Goal: Transaction & Acquisition: Purchase product/service

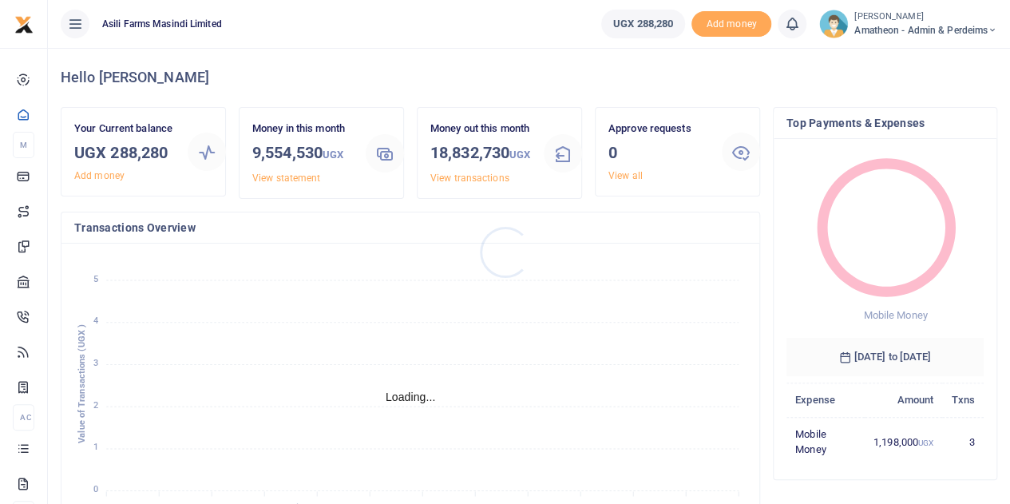
scroll to position [13, 13]
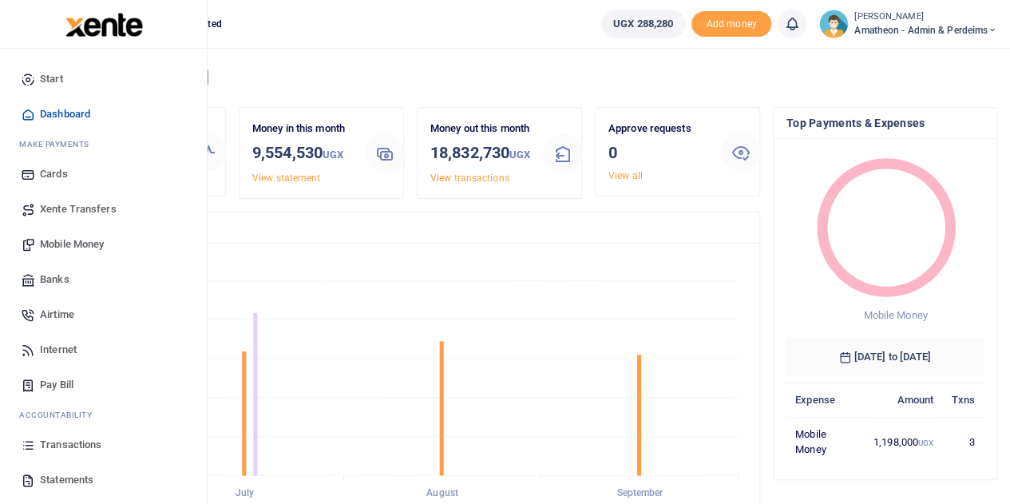
click at [65, 242] on span "Mobile Money" at bounding box center [72, 244] width 64 height 16
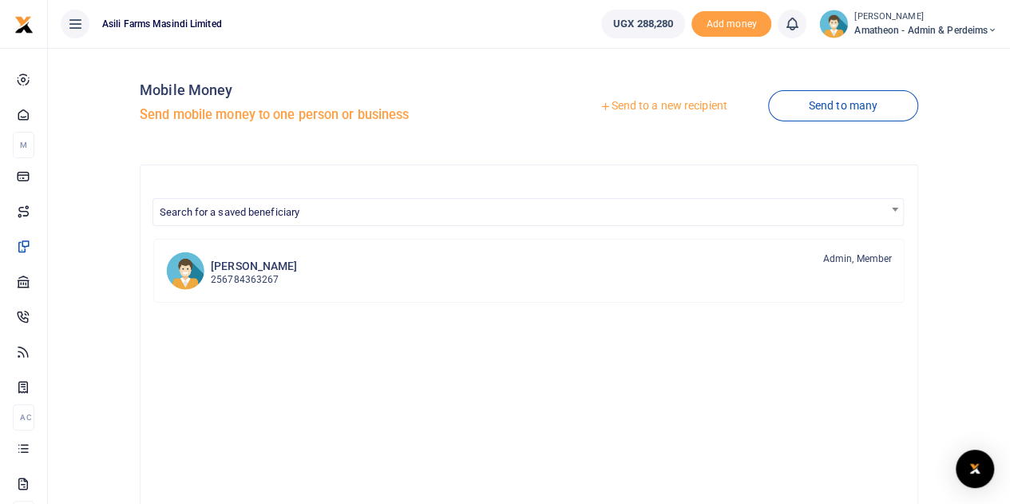
click at [659, 103] on link "Send to a new recipient" at bounding box center [663, 106] width 208 height 29
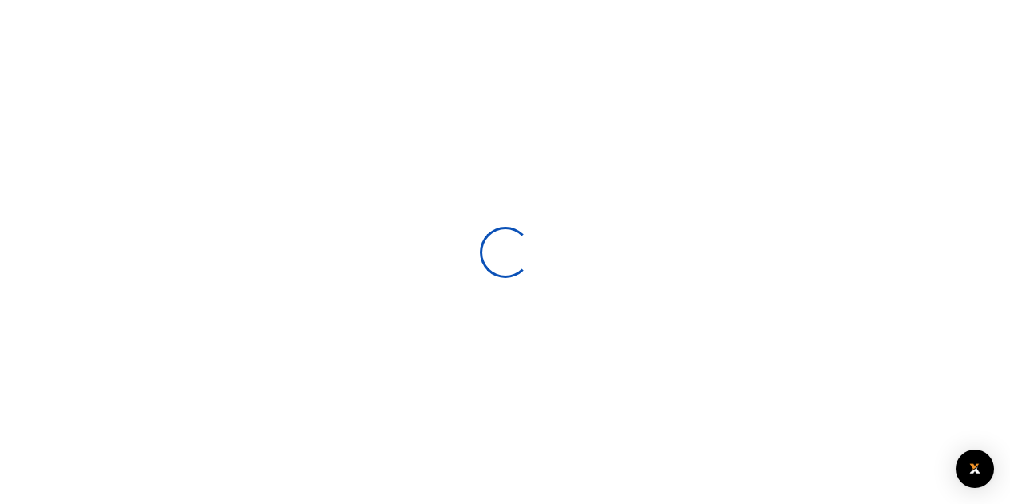
select select
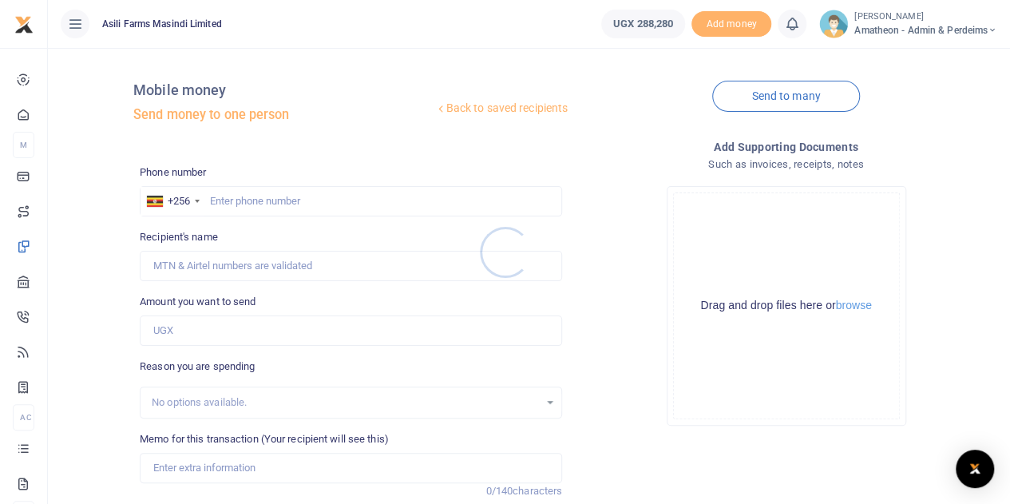
click at [270, 205] on div at bounding box center [505, 252] width 1010 height 504
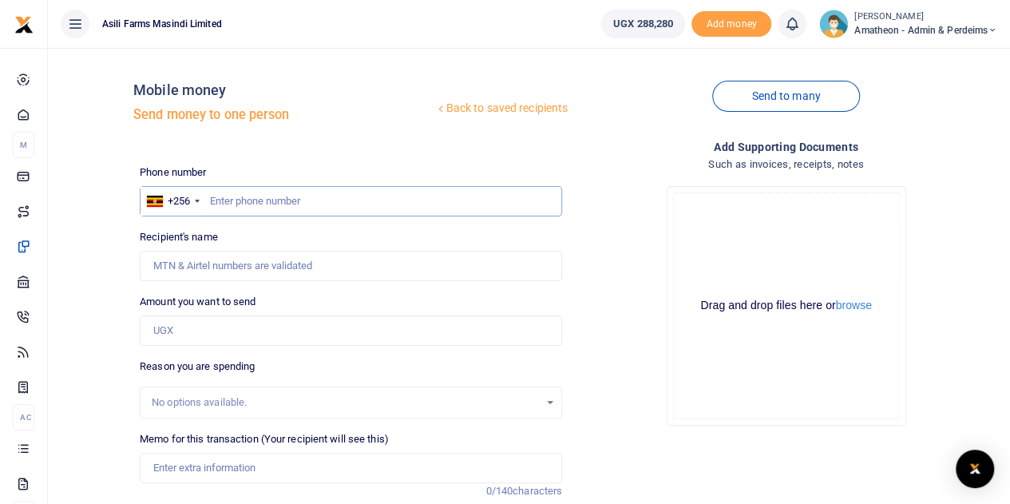
click at [273, 204] on input "text" at bounding box center [351, 201] width 422 height 30
type input "779450048"
type input "[PERSON_NAME]"
type input "779450048"
click at [862, 304] on button "browse" at bounding box center [854, 305] width 36 height 12
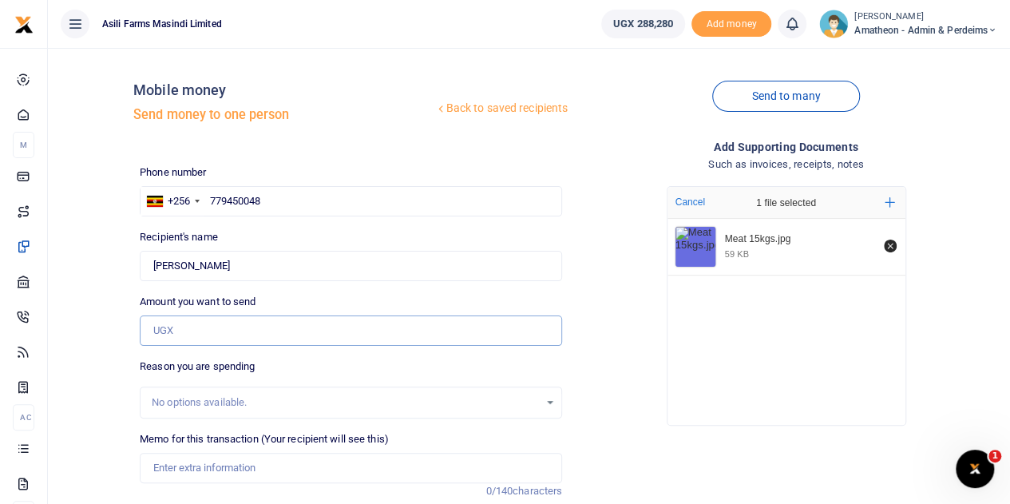
click at [199, 331] on input "Amount you want to send" at bounding box center [351, 330] width 422 height 30
type input "240,000"
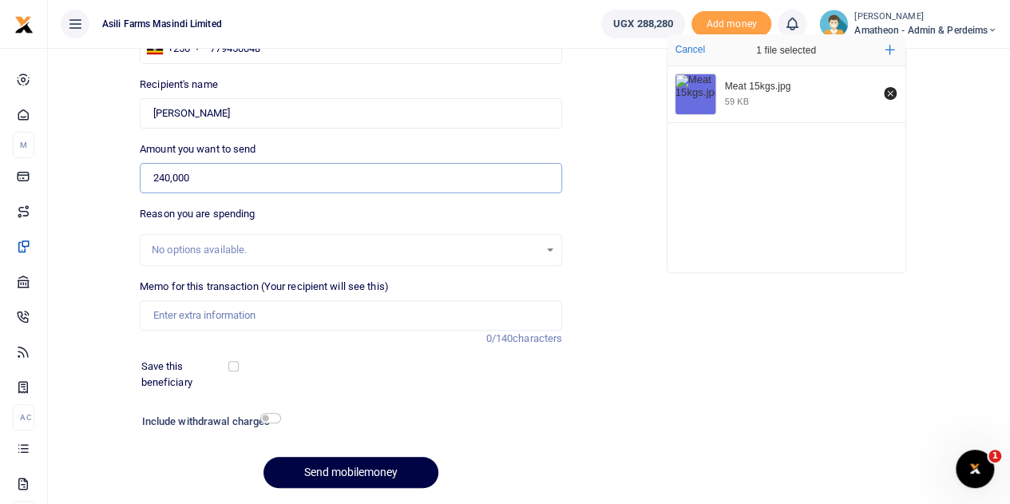
scroll to position [160, 0]
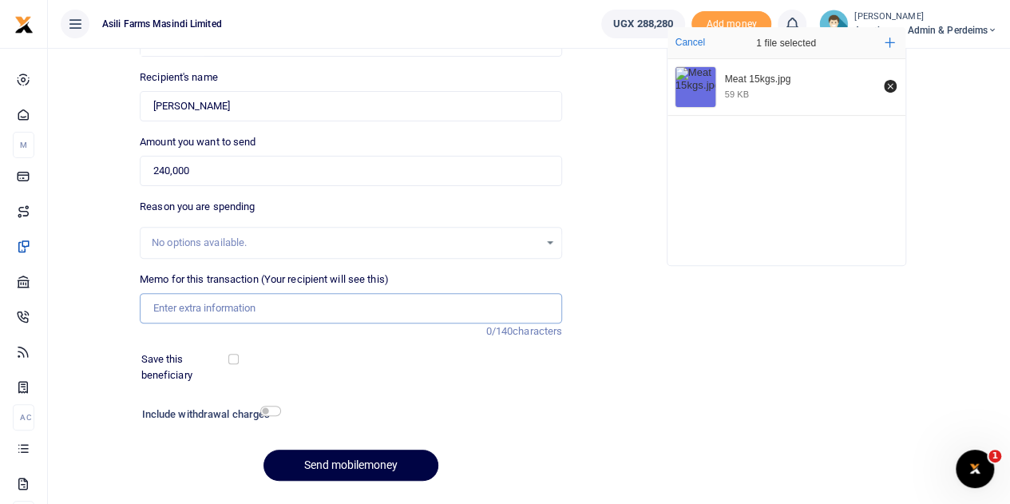
click at [195, 309] on input "Memo for this transaction (Your recipient will see this)" at bounding box center [351, 308] width 422 height 30
click at [342, 308] on input "Meat 15kgs for staffs diet Wednesday 24th Sep 2025" at bounding box center [351, 308] width 422 height 30
type input "Meat 15kgs for staffs diet Wednesday 28th Sep 2025"
click at [409, 389] on div "Phone number +256 Uganda +256 779450048 Phone is required. Recipient's name Fou…" at bounding box center [350, 249] width 435 height 489
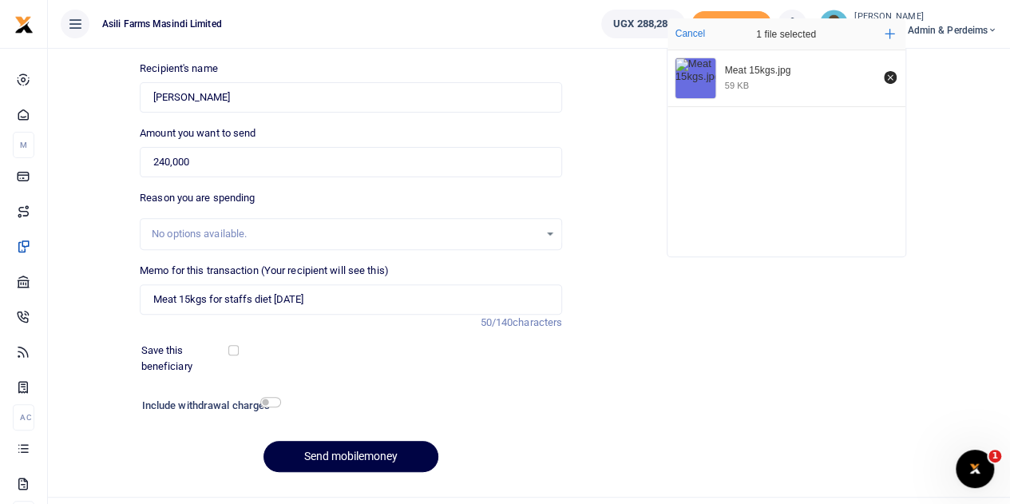
scroll to position [201, 0]
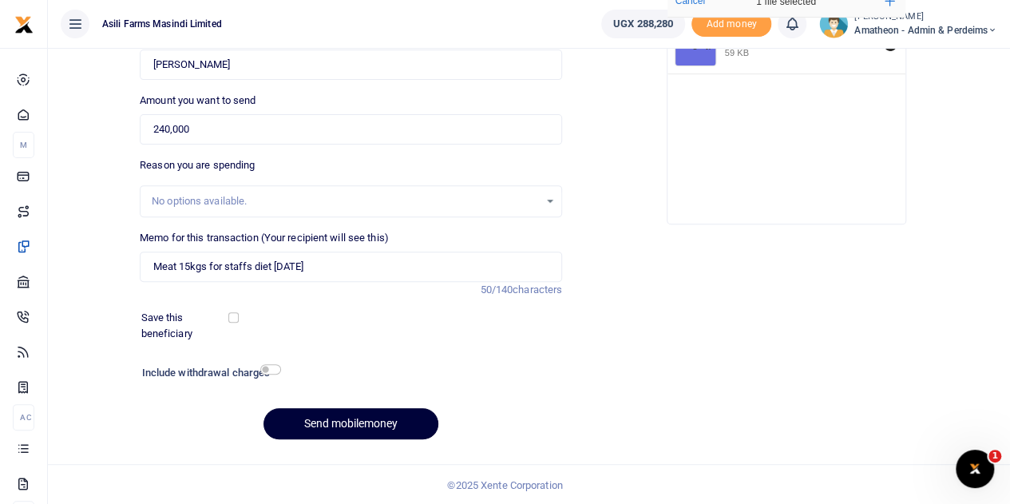
click at [356, 418] on button "Send mobilemoney" at bounding box center [350, 423] width 175 height 31
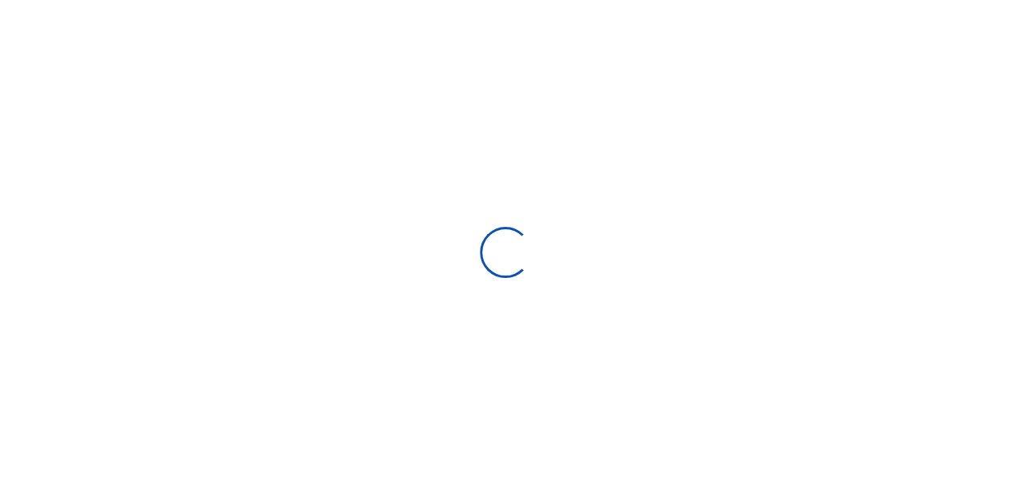
select select
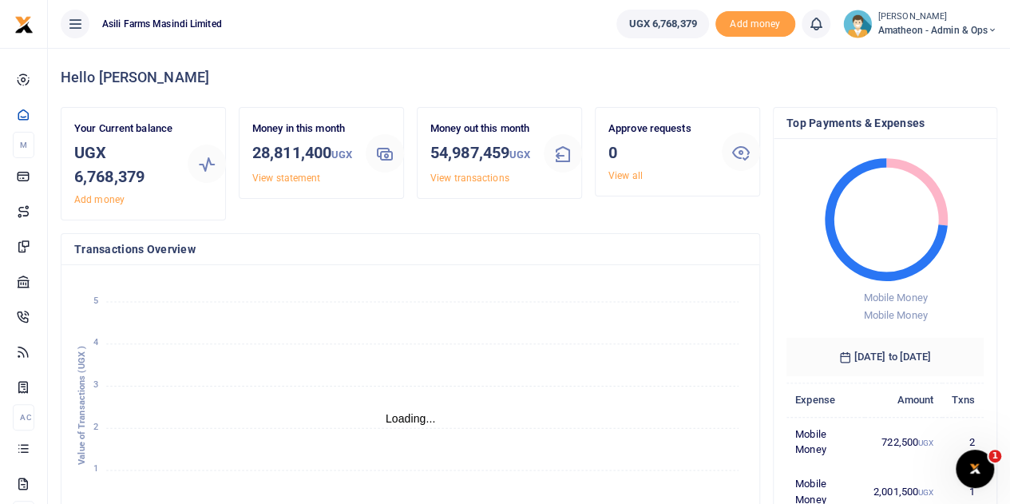
scroll to position [13, 13]
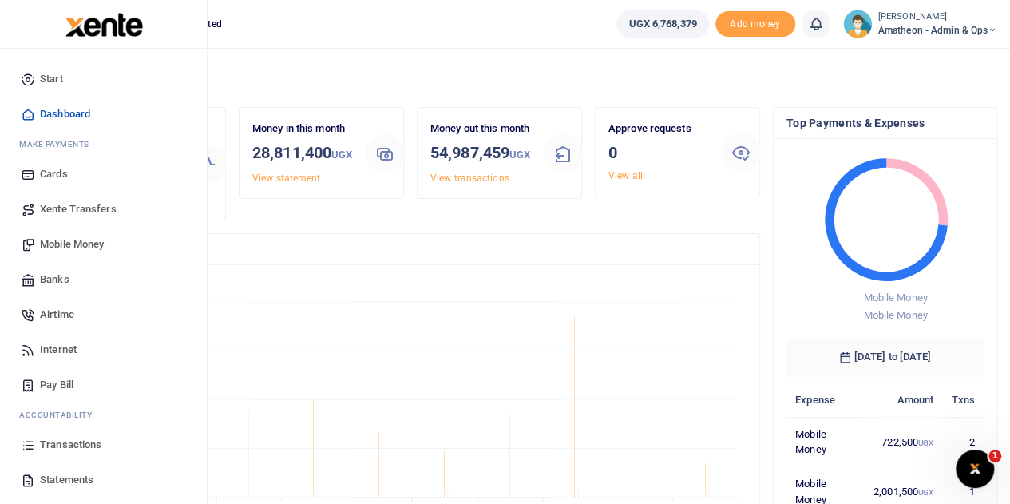
click at [50, 279] on span "Banks" at bounding box center [55, 279] width 30 height 16
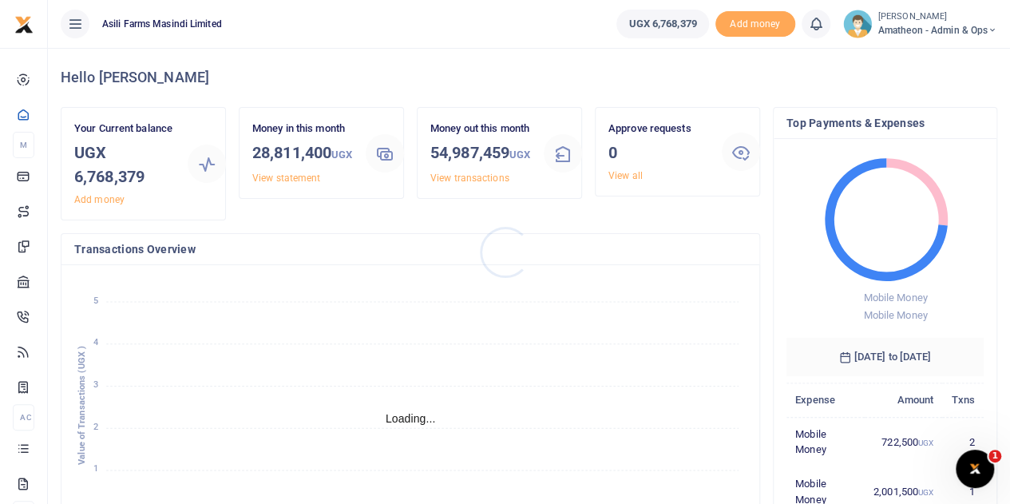
scroll to position [13, 13]
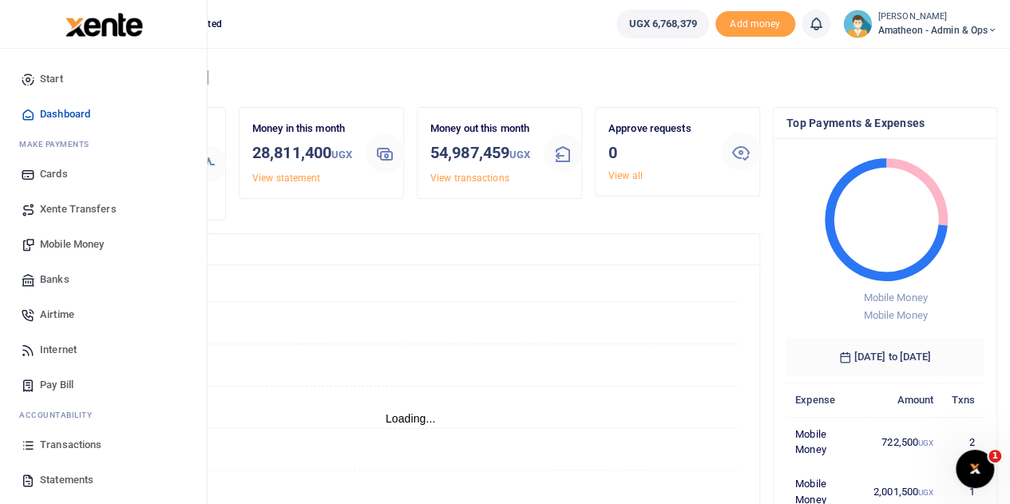
click at [71, 444] on span "Transactions" at bounding box center [70, 445] width 61 height 16
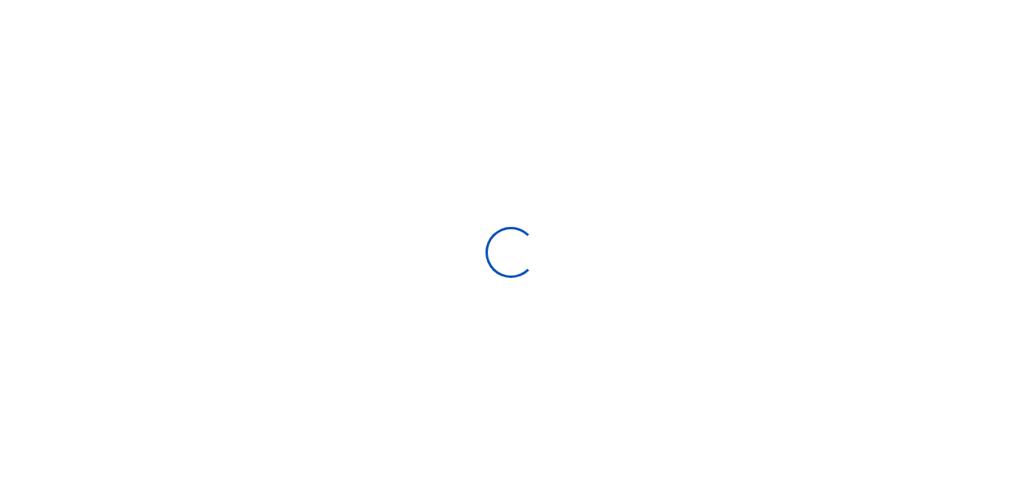
select select
type input "[DATE] - [DATE]"
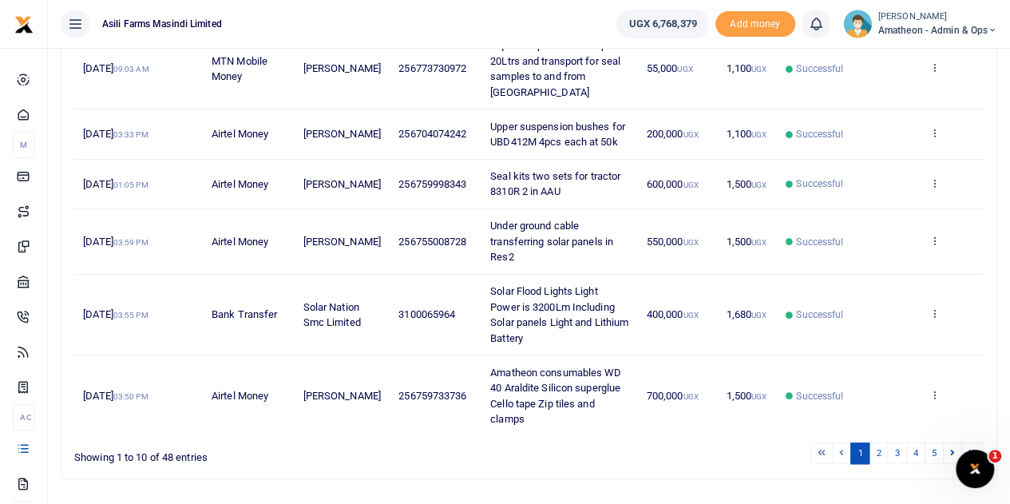
scroll to position [552, 0]
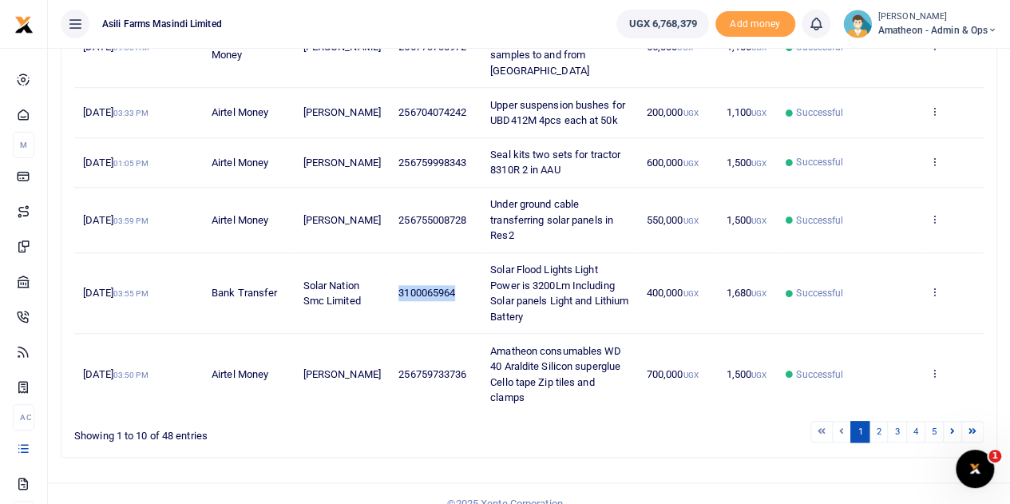
drag, startPoint x: 443, startPoint y: 274, endPoint x: 387, endPoint y: 279, distance: 56.1
click at [398, 287] on span "3100065964" at bounding box center [426, 293] width 57 height 12
copy span "3100065964"
drag, startPoint x: 453, startPoint y: 355, endPoint x: 401, endPoint y: 358, distance: 52.7
click at [401, 368] on span "256759733736" at bounding box center [432, 374] width 68 height 12
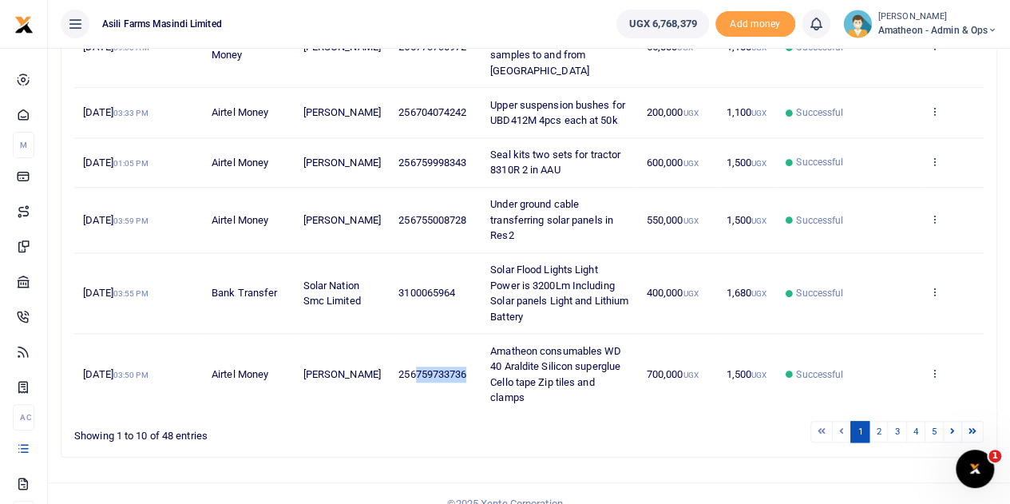
copy span "759733736"
click at [880, 421] on link "2" at bounding box center [878, 432] width 19 height 22
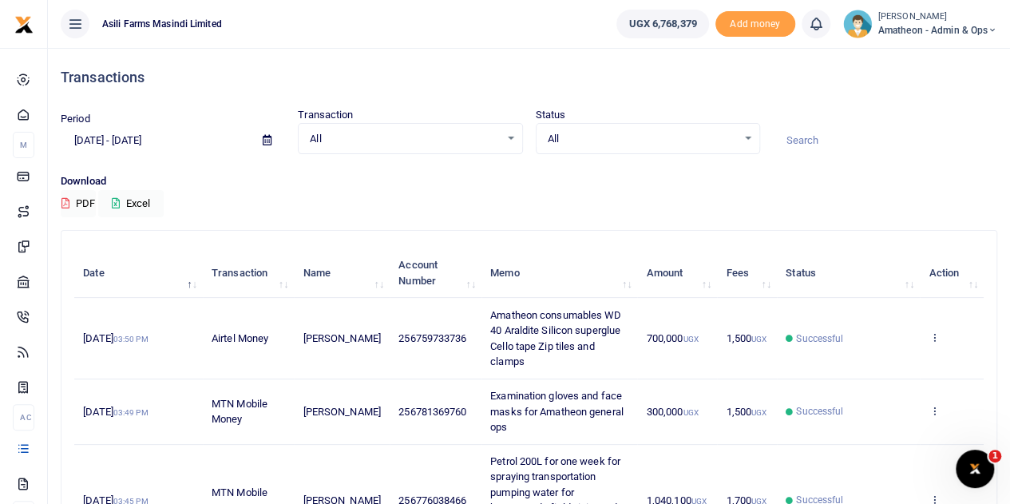
scroll to position [80, 0]
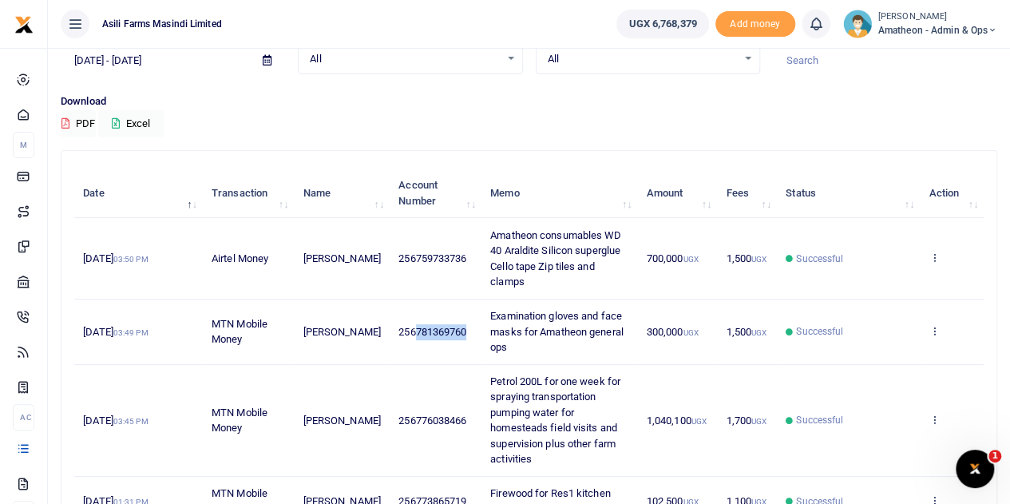
drag, startPoint x: 453, startPoint y: 329, endPoint x: 402, endPoint y: 333, distance: 52.0
click at [402, 333] on span "256781369760" at bounding box center [432, 332] width 68 height 12
copy span "781369760"
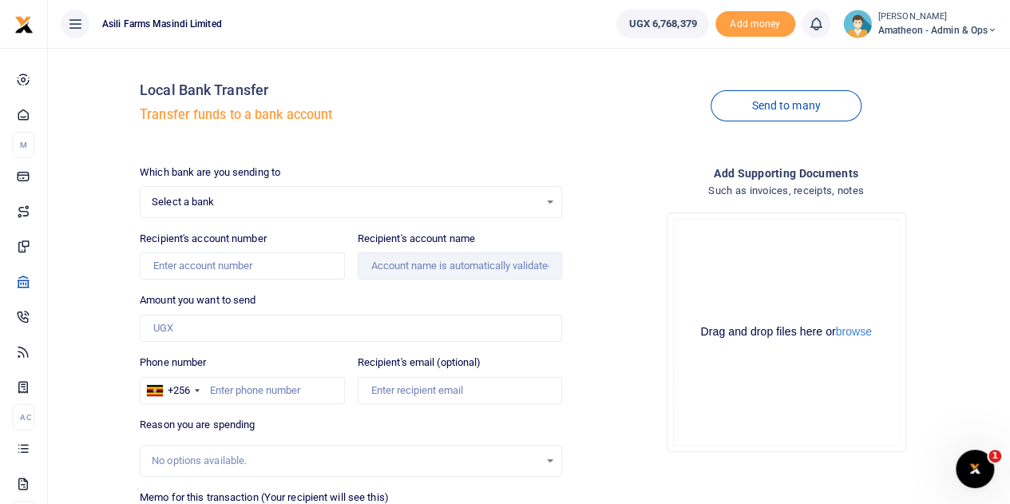
click at [548, 200] on div "Select a bank Select an option..." at bounding box center [351, 202] width 421 height 18
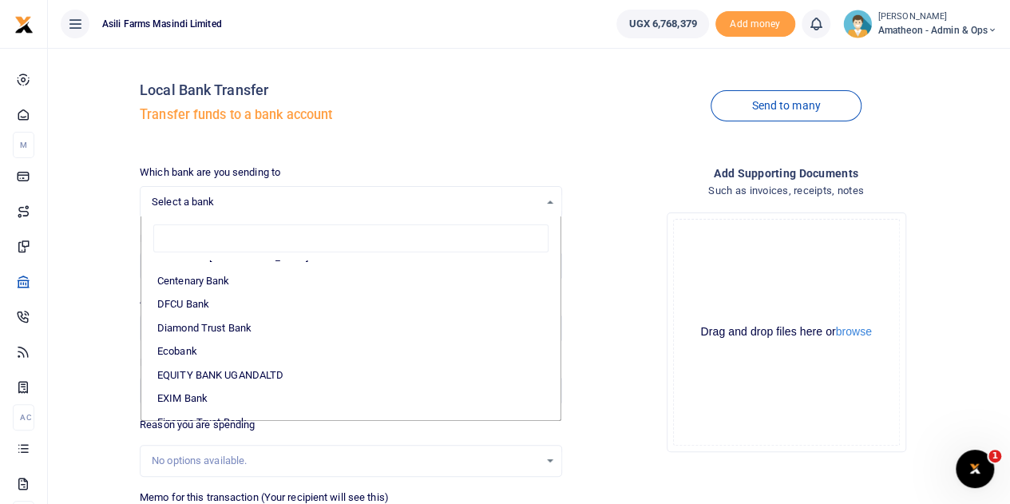
scroll to position [160, 0]
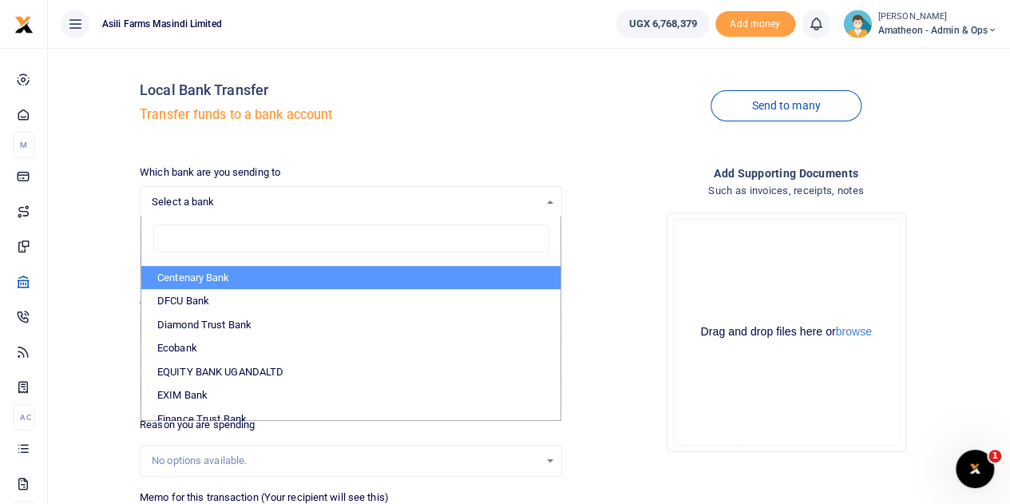
click at [198, 275] on li "Centenary Bank" at bounding box center [350, 278] width 419 height 24
select select "CENT"
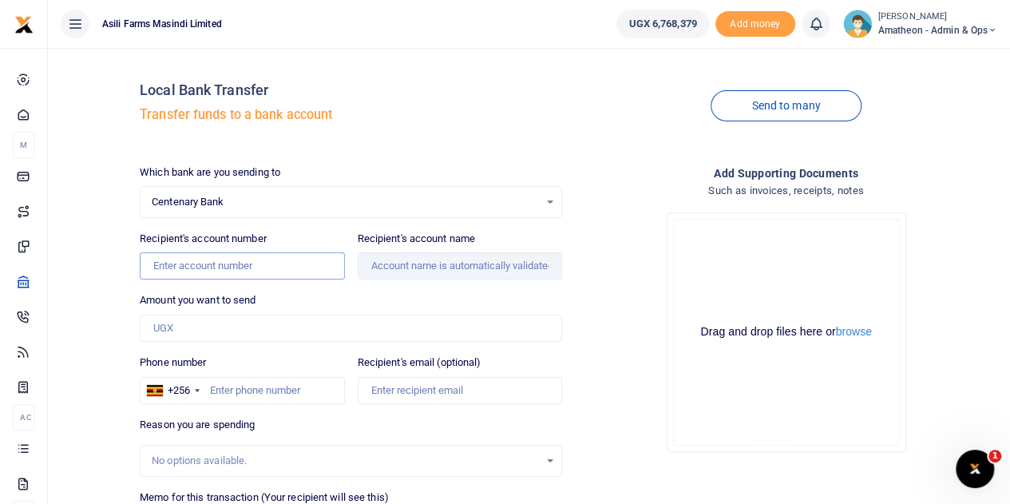
click at [208, 264] on input "Recipient's account number" at bounding box center [242, 265] width 204 height 27
paste input "3100065964"
type input "3100065964"
click at [393, 293] on div "Amount you want to send Amount is required." at bounding box center [351, 317] width 422 height 50
click at [216, 333] on input "Amount you want to send" at bounding box center [351, 328] width 422 height 27
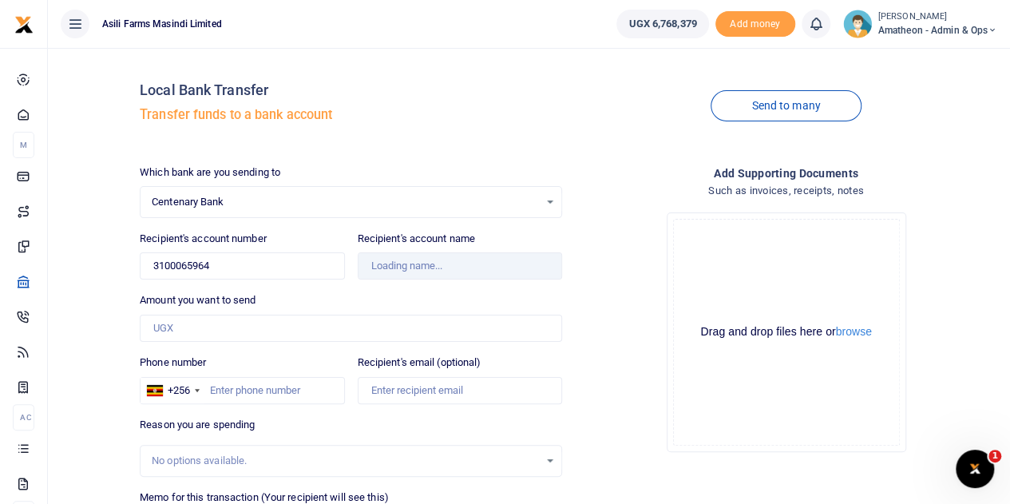
type input "Solar Nation Smc Limited"
paste input "1,060,000"
click at [161, 328] on input "1,060,000" at bounding box center [351, 328] width 422 height 27
click at [177, 325] on input "1060,000" at bounding box center [351, 328] width 422 height 27
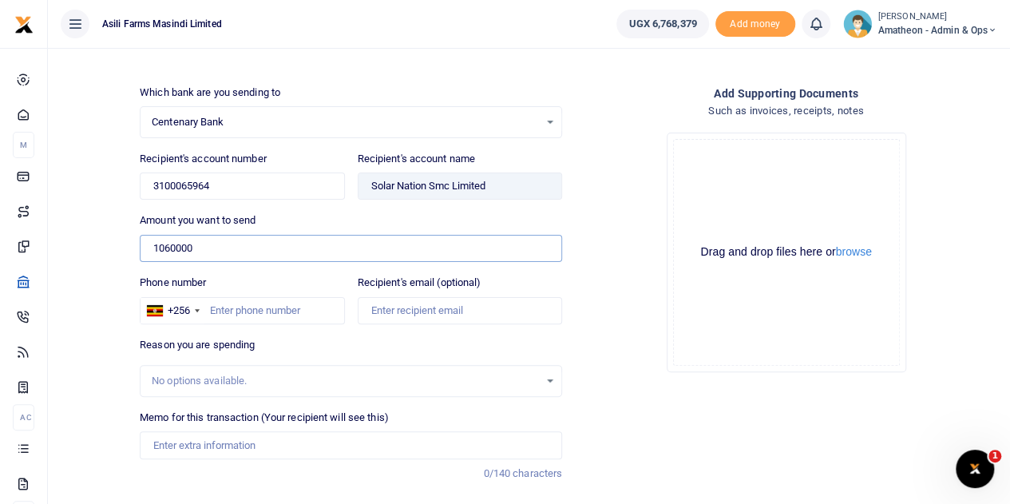
type input "1060000"
click at [214, 376] on div "No options available." at bounding box center [345, 381] width 387 height 16
click at [198, 440] on input "Memo for this transaction (Your recipient will see this)" at bounding box center [351, 444] width 422 height 27
type input "Solar Flood Lights SFL4 0 105W 3 2V 80 AH Light Power is 5800Lm Including Solar…"
click at [853, 248] on button "browse" at bounding box center [854, 252] width 36 height 12
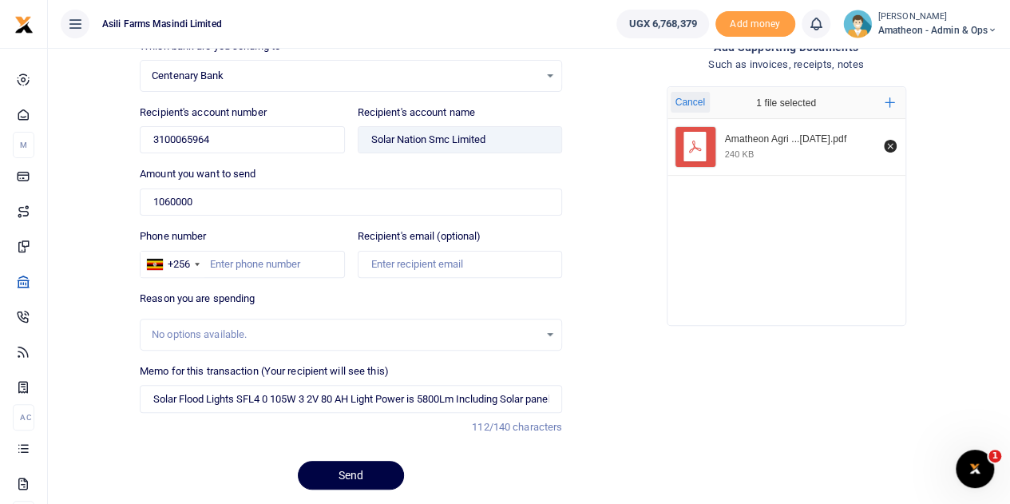
scroll to position [175, 0]
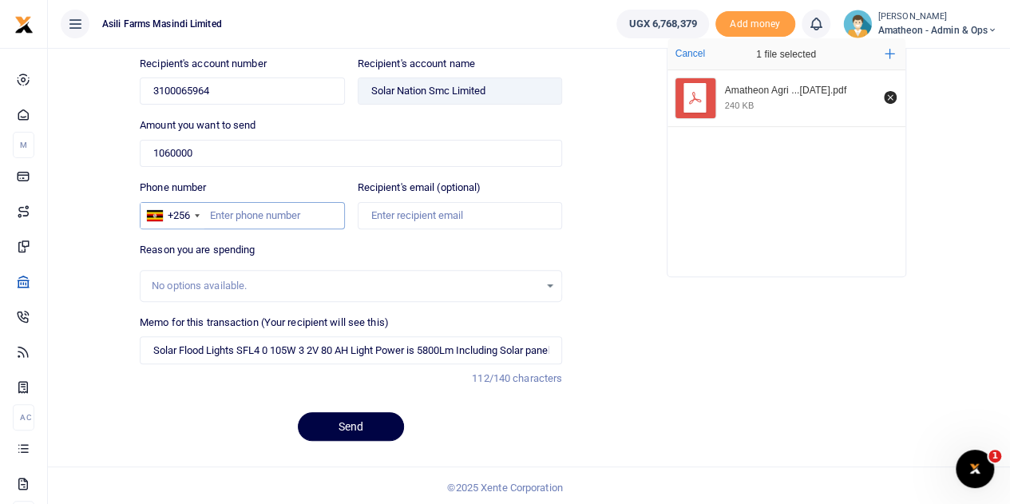
click at [257, 208] on input "Phone number" at bounding box center [242, 215] width 204 height 27
type input "774256484"
click at [447, 250] on div "Reason you are spending No options available." at bounding box center [351, 272] width 422 height 60
click at [342, 422] on button "Send" at bounding box center [351, 426] width 106 height 29
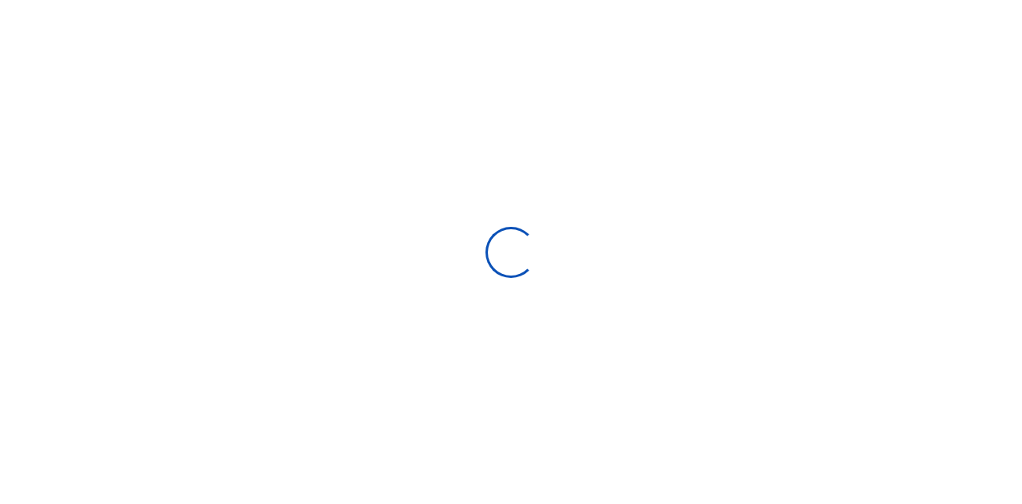
select select
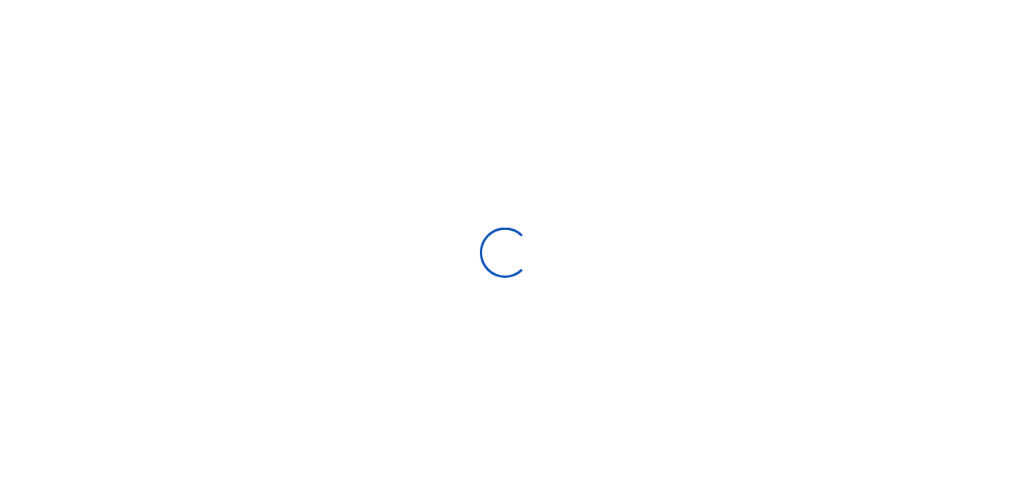
scroll to position [174, 0]
select select
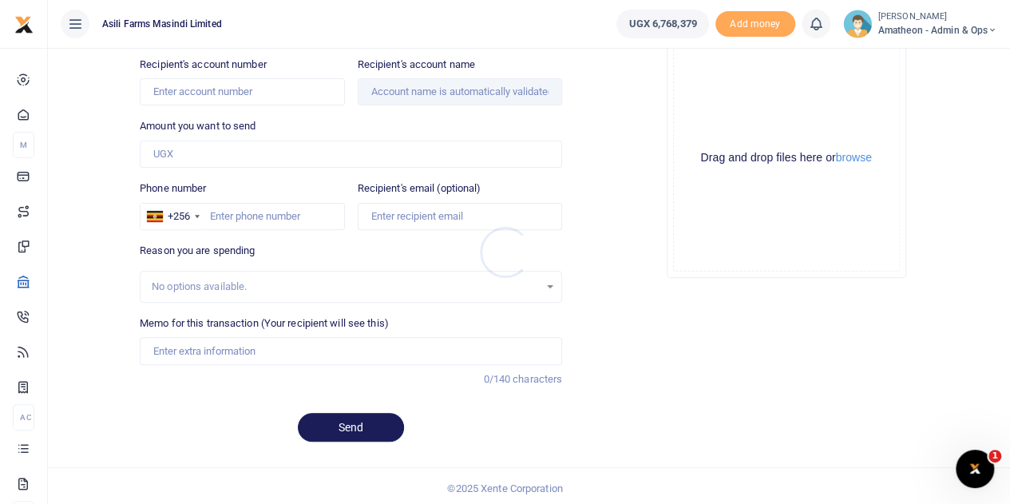
scroll to position [0, 0]
click at [859, 160] on button "browse" at bounding box center [854, 158] width 36 height 12
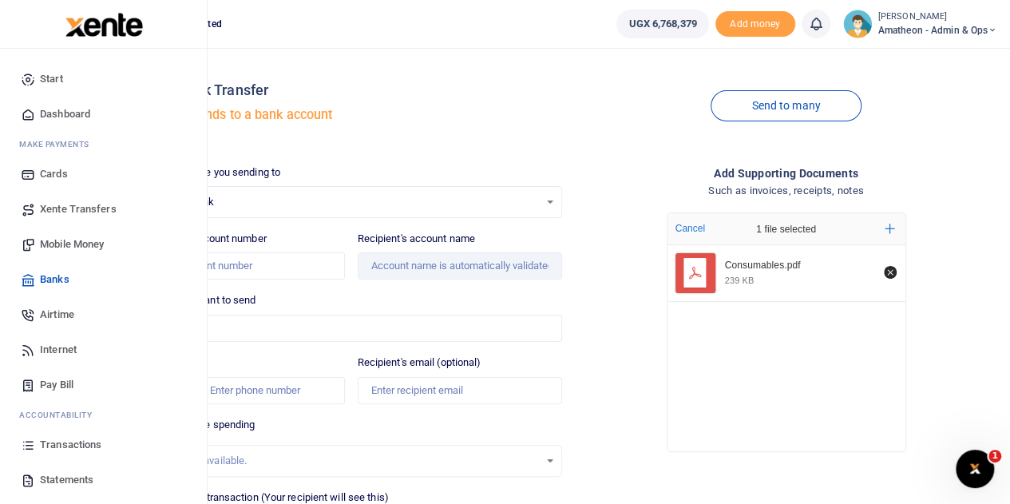
click at [50, 241] on span "Mobile Money" at bounding box center [72, 244] width 64 height 16
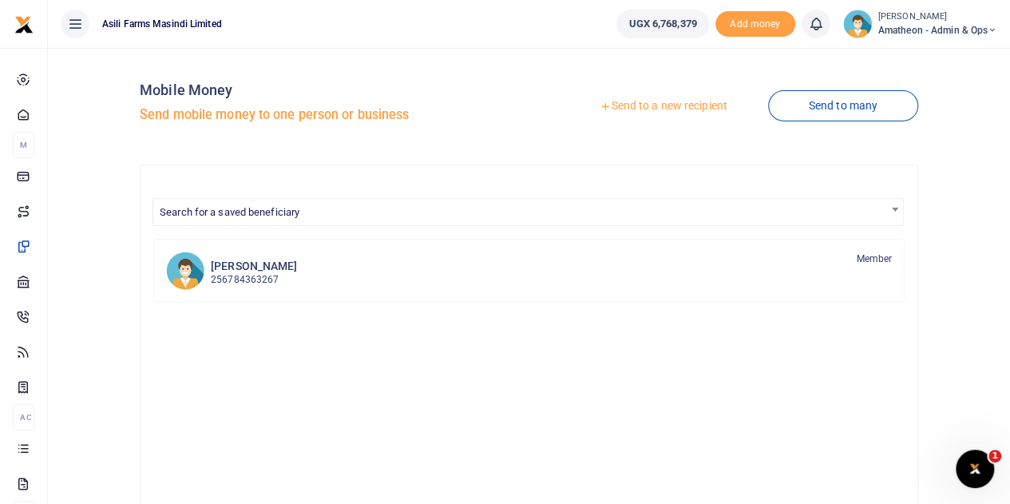
click at [642, 107] on link "Send to a new recipient" at bounding box center [663, 106] width 208 height 29
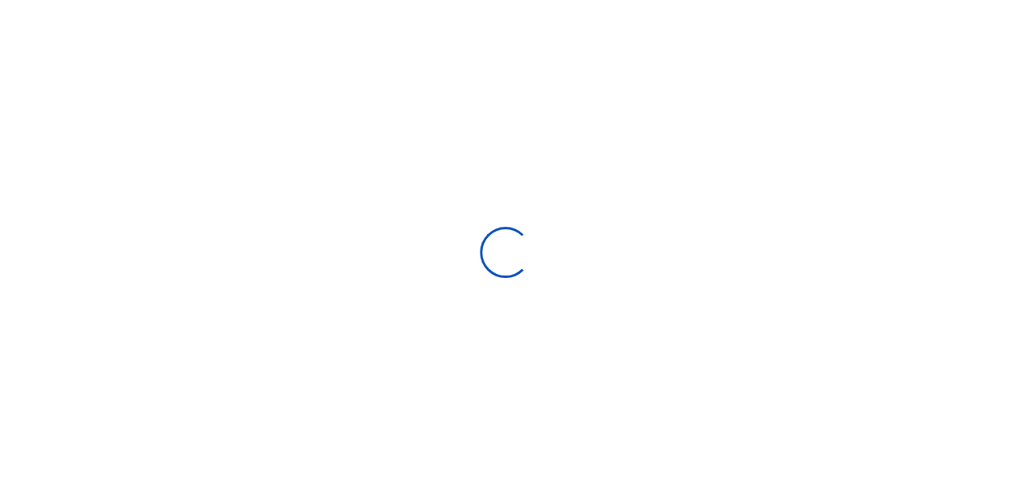
select select
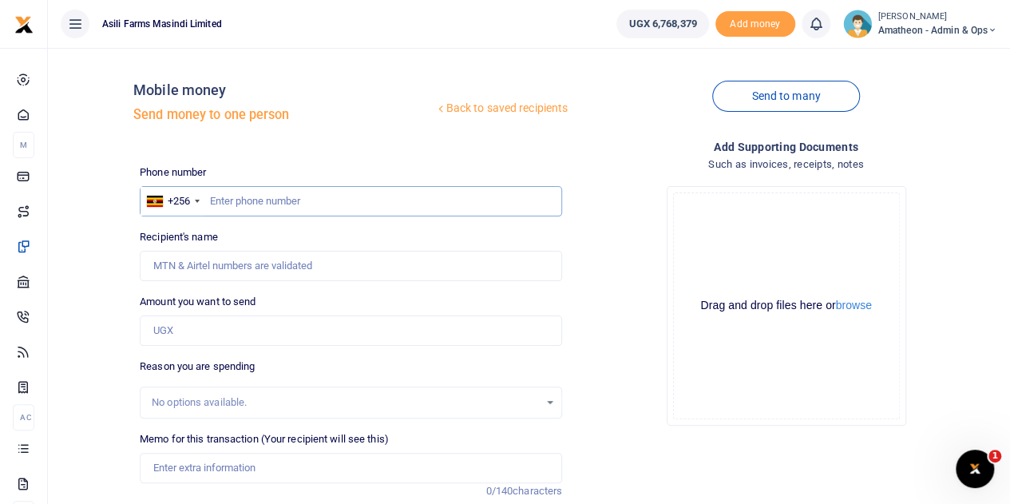
click at [233, 202] on input "text" at bounding box center [351, 201] width 422 height 30
paste input "759733736"
type input "759733736"
click at [192, 335] on input "Amount you want to send" at bounding box center [351, 330] width 422 height 30
type input "70,000"
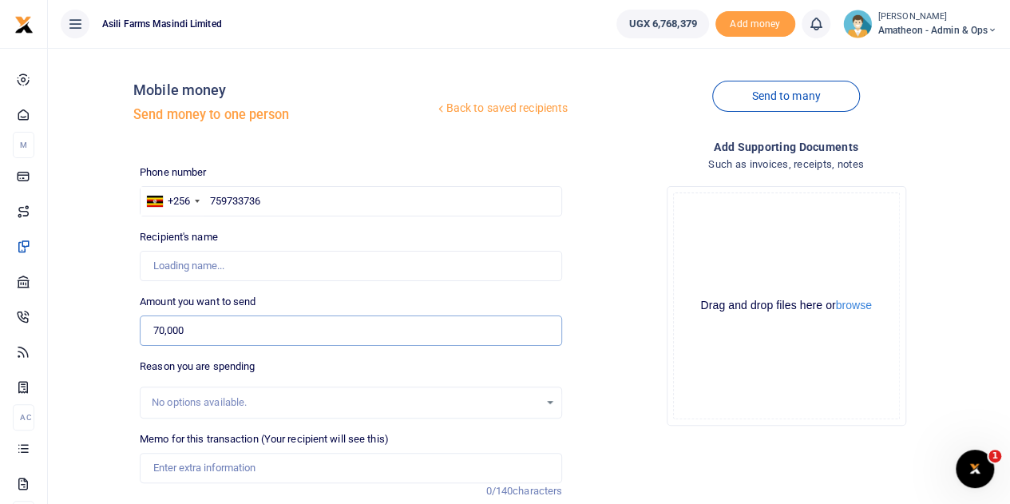
type input "[PERSON_NAME]"
type input "700,000"
click at [862, 307] on button "browse" at bounding box center [854, 305] width 36 height 12
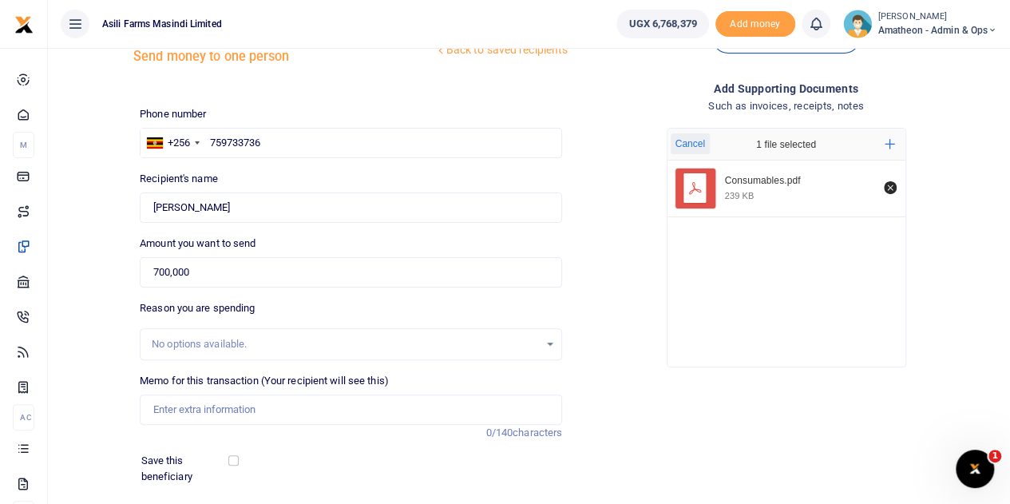
scroll to position [80, 0]
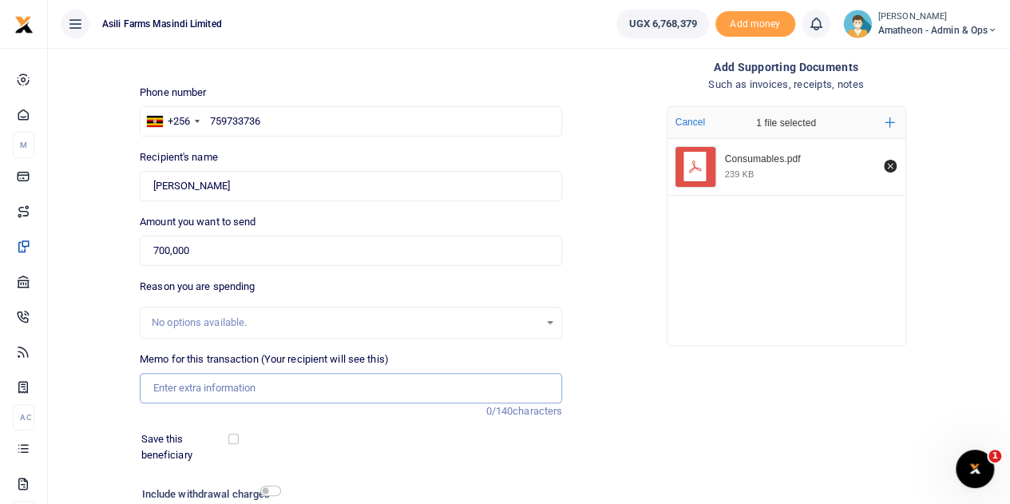
click at [198, 389] on input "Memo for this transaction (Your recipient will see this)" at bounding box center [351, 388] width 422 height 30
type input "Amatheon consumables WD 40 Araldite Silicon superglue Cello tape Zip tiles and …"
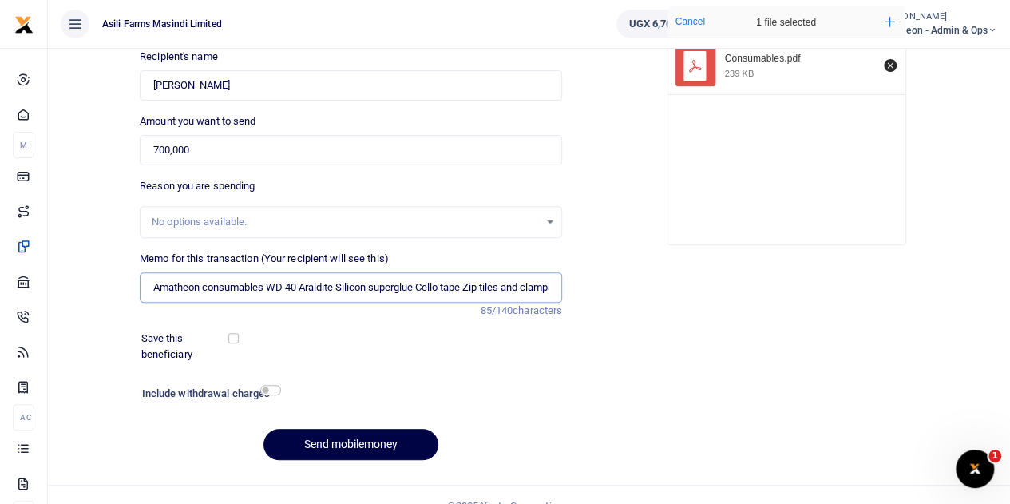
scroll to position [201, 0]
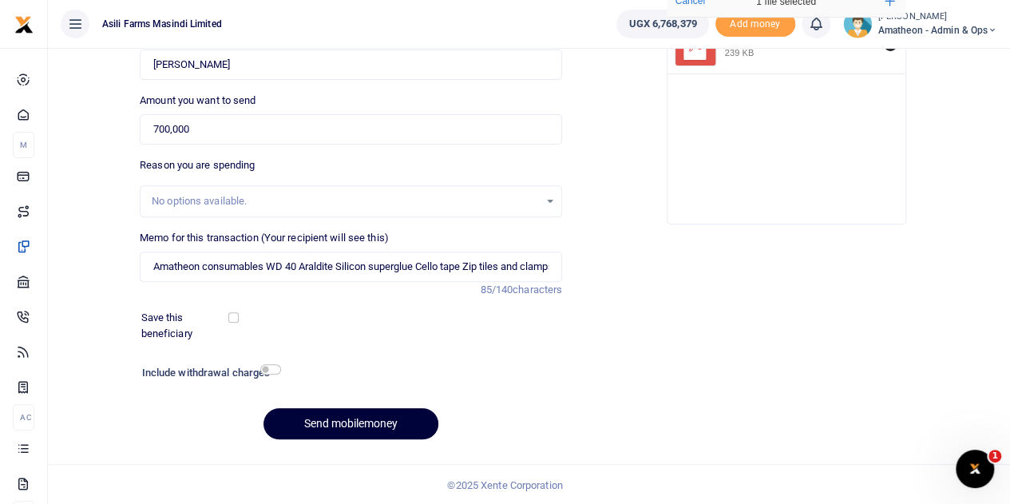
click at [364, 424] on button "Send mobilemoney" at bounding box center [350, 423] width 175 height 31
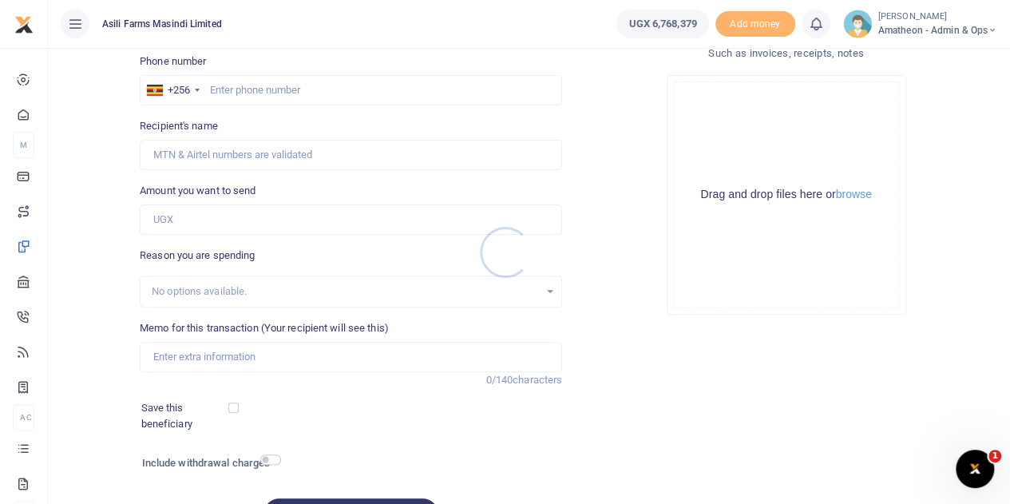
scroll to position [42, 0]
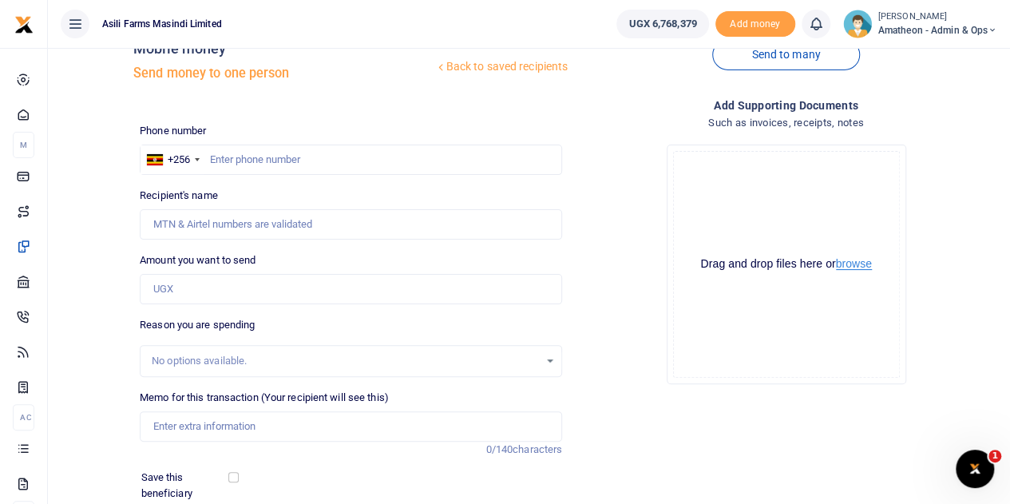
click at [859, 264] on button "browse" at bounding box center [854, 264] width 36 height 12
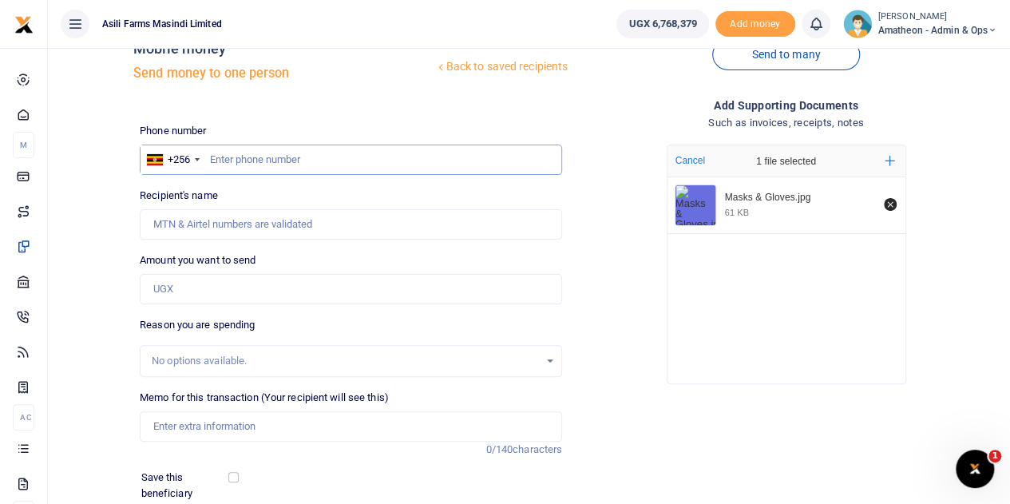
click at [259, 160] on input "text" at bounding box center [351, 160] width 422 height 30
paste input "781369760"
type input "781369760"
type input "[PERSON_NAME]"
type input "781369760"
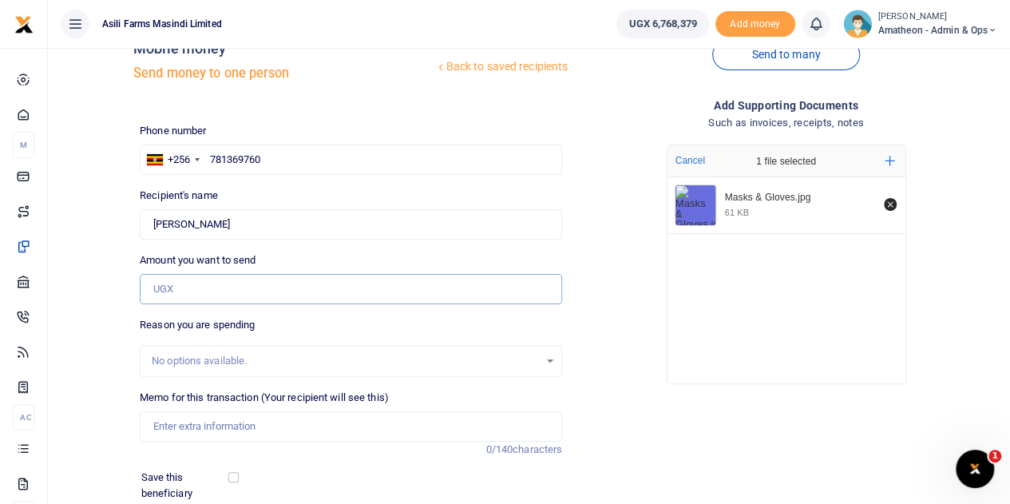
click at [200, 291] on input "Amount you want to send" at bounding box center [351, 289] width 422 height 30
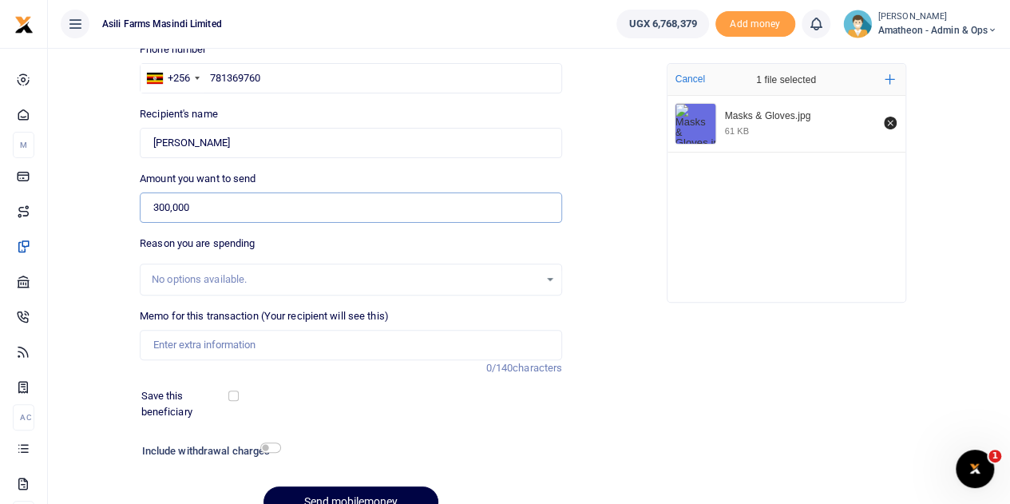
scroll to position [201, 0]
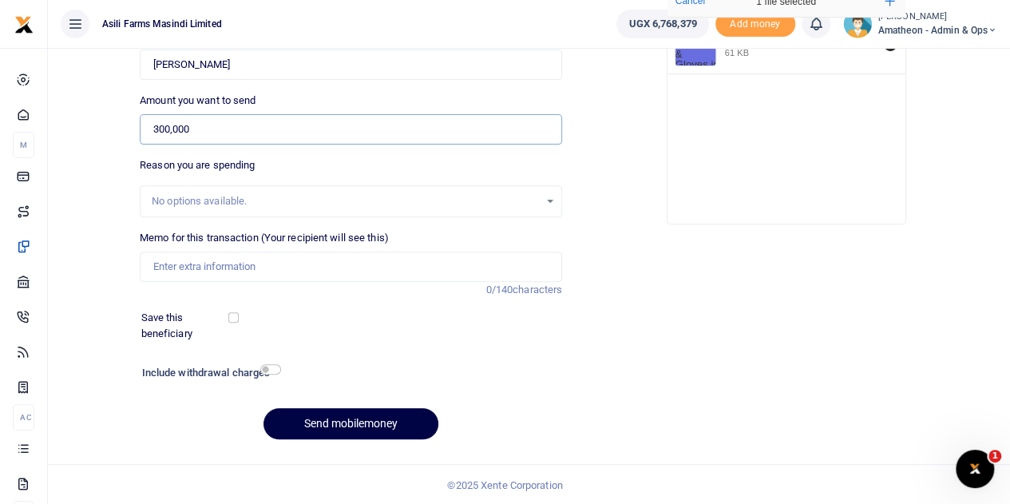
type input "300,000"
click at [180, 263] on input "Memo for this transaction (Your recipient will see this)" at bounding box center [351, 266] width 422 height 30
type input "G"
click at [263, 408] on button "Send mobilemoney" at bounding box center [350, 423] width 175 height 31
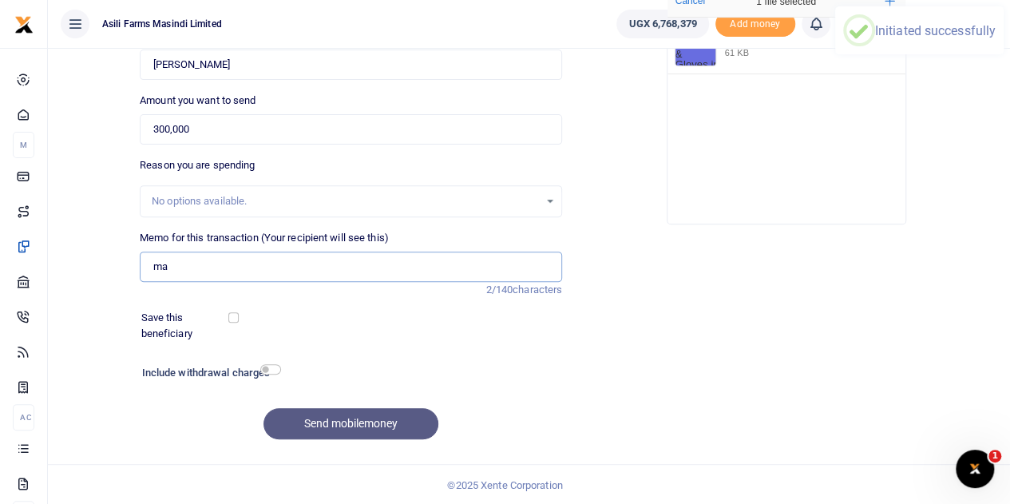
type input "m"
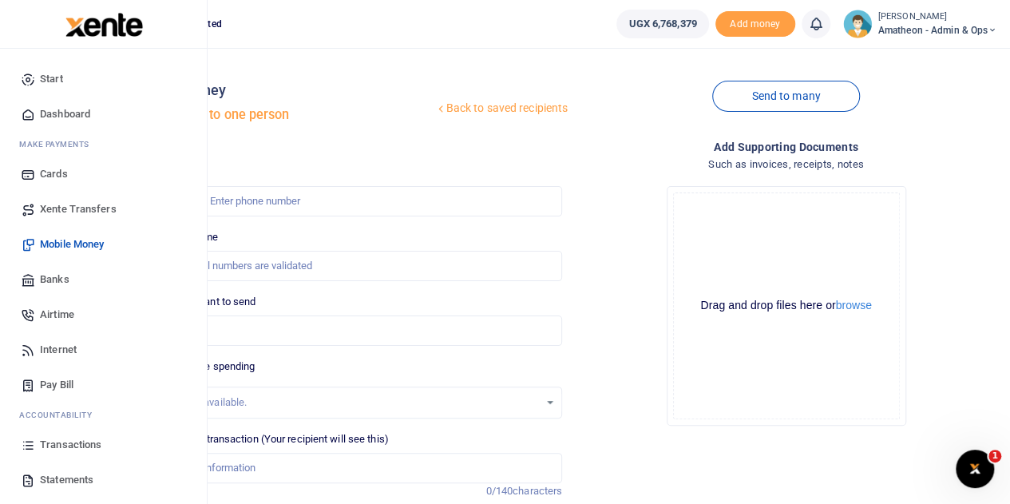
click at [37, 439] on link "Transactions" at bounding box center [103, 444] width 181 height 35
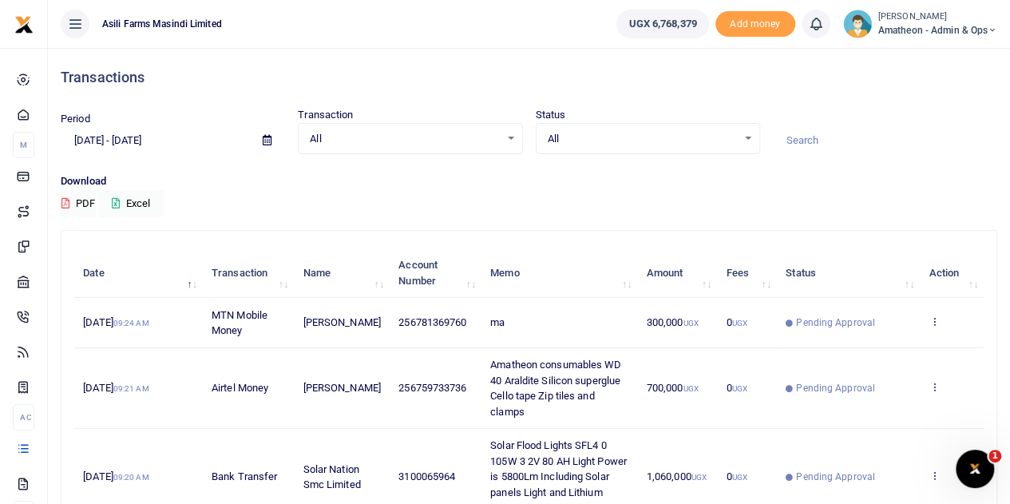
click at [490, 322] on span "ma" at bounding box center [497, 322] width 14 height 12
click at [930, 317] on icon at bounding box center [934, 320] width 10 height 11
click at [889, 343] on link "View details" at bounding box center [876, 349] width 126 height 22
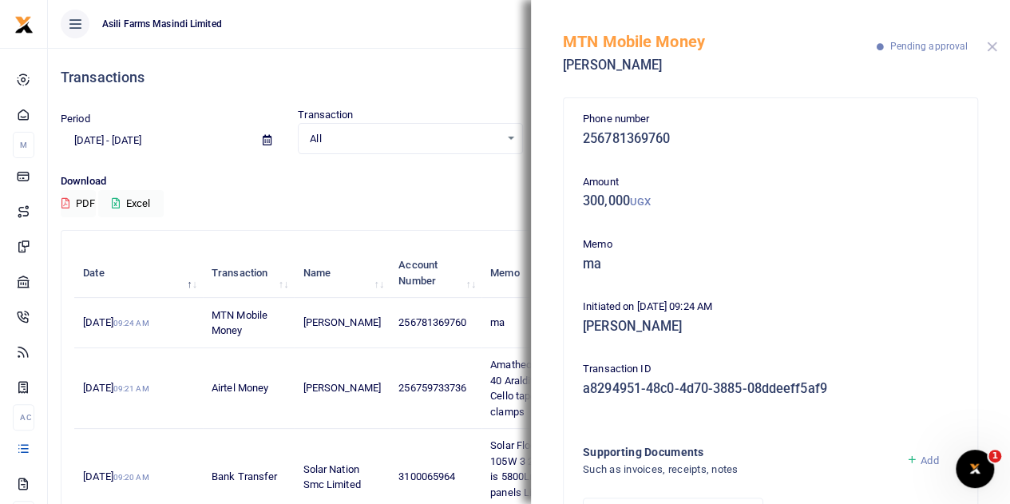
click at [992, 42] on button "Close" at bounding box center [992, 47] width 10 height 10
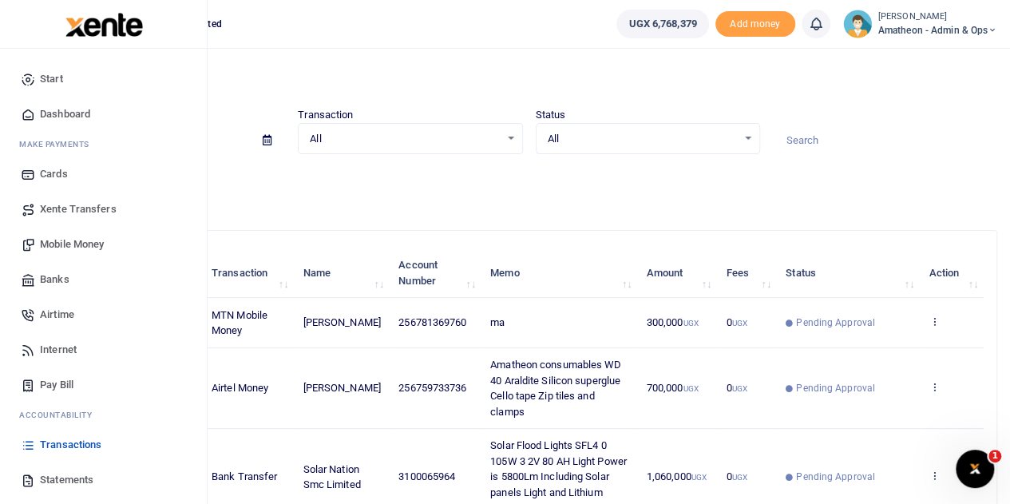
click at [56, 240] on span "Mobile Money" at bounding box center [72, 244] width 64 height 16
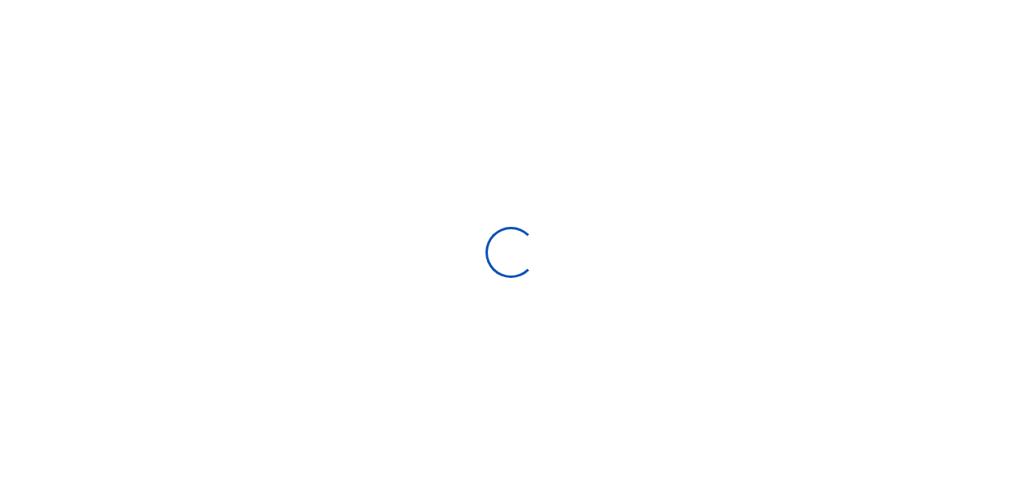
select select
type input "[DATE] - [DATE]"
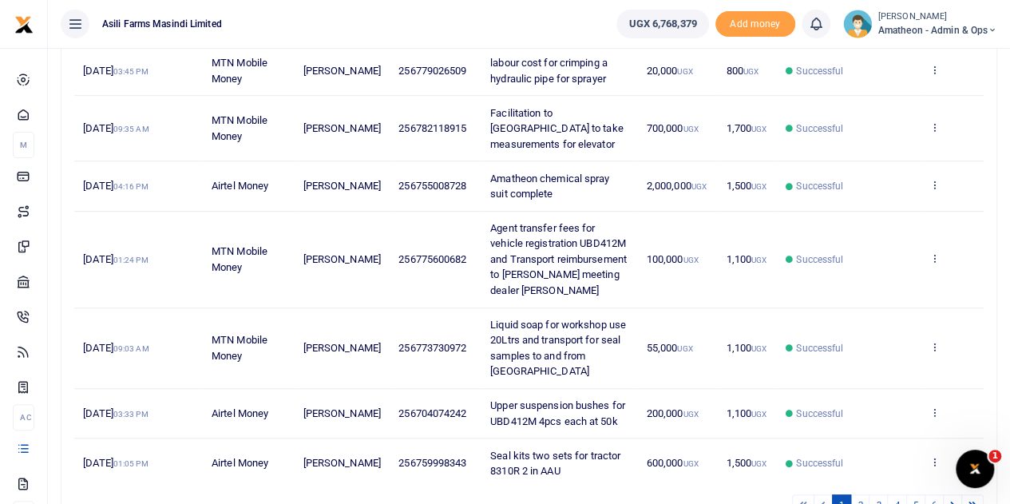
scroll to position [552, 0]
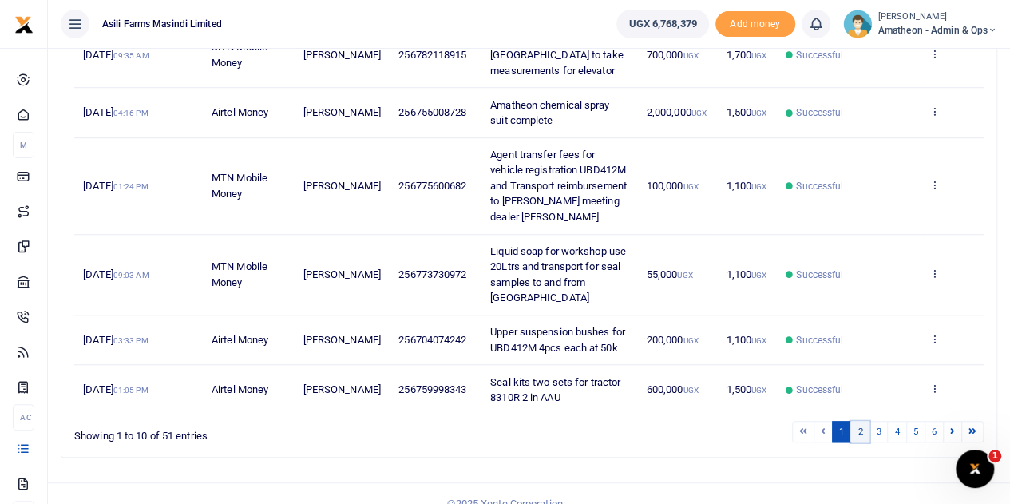
click at [864, 421] on link "2" at bounding box center [859, 432] width 19 height 22
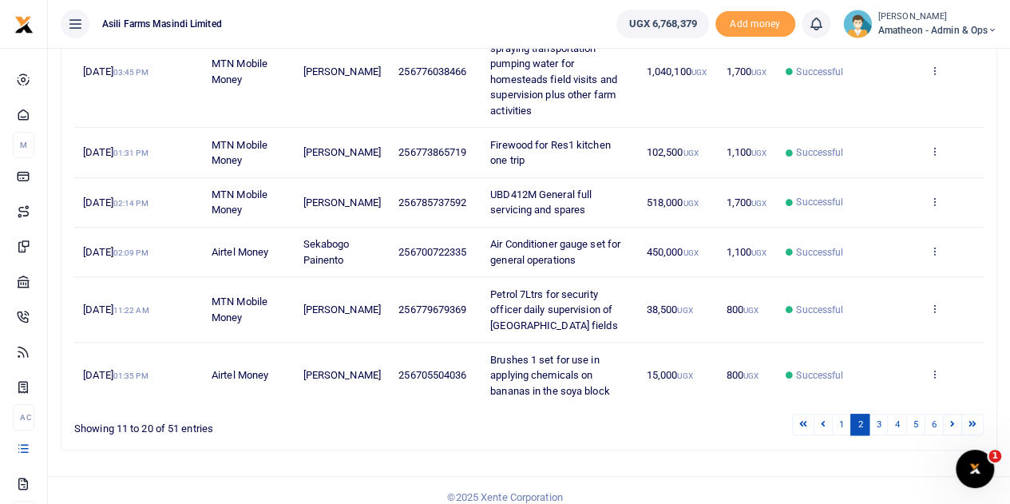
scroll to position [584, 0]
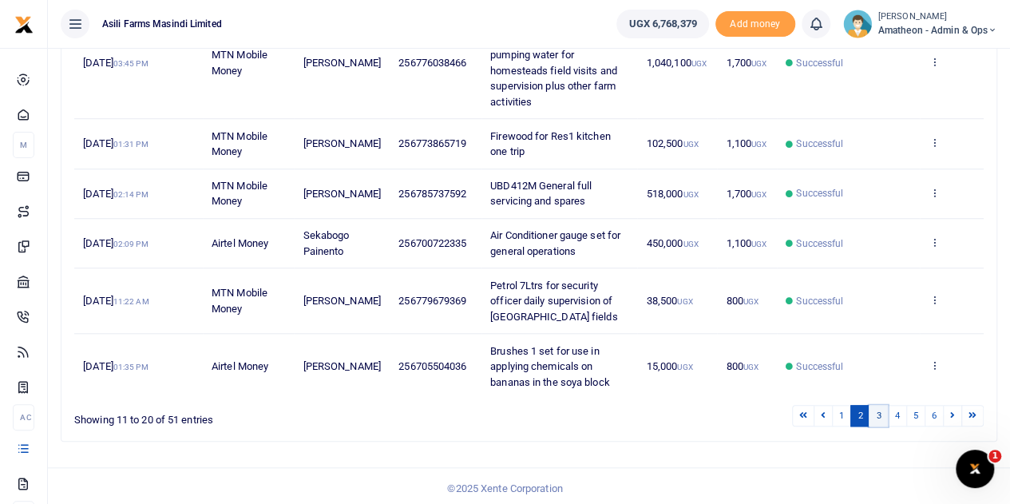
click at [879, 409] on link "3" at bounding box center [878, 416] width 19 height 22
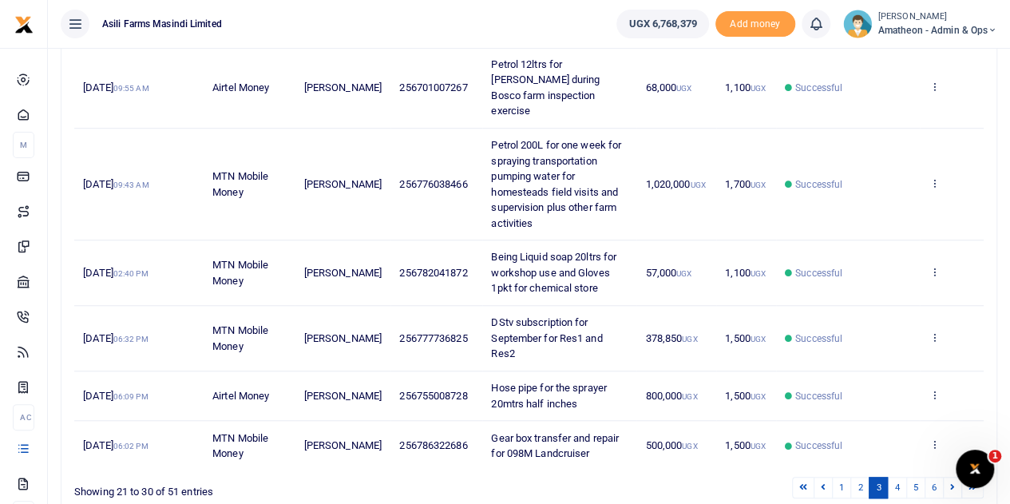
scroll to position [568, 0]
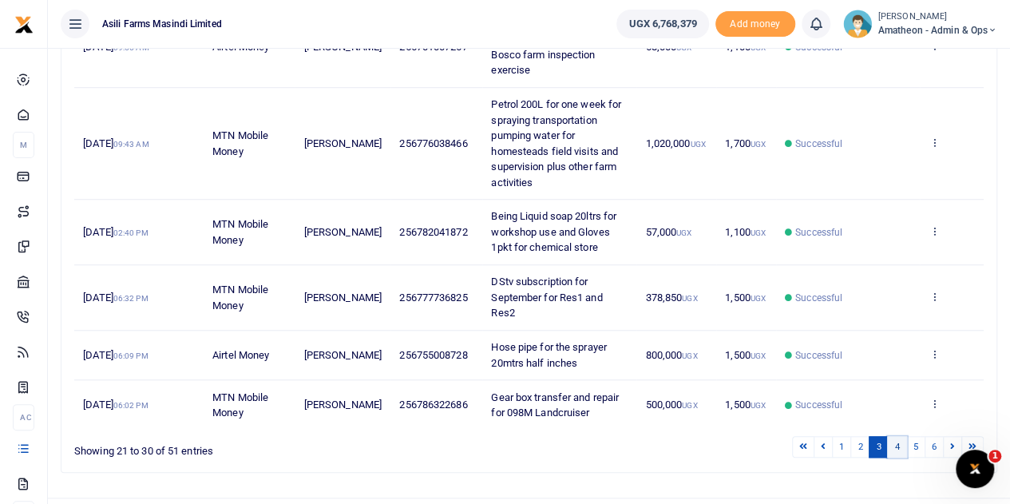
click at [896, 436] on link "4" at bounding box center [896, 447] width 19 height 22
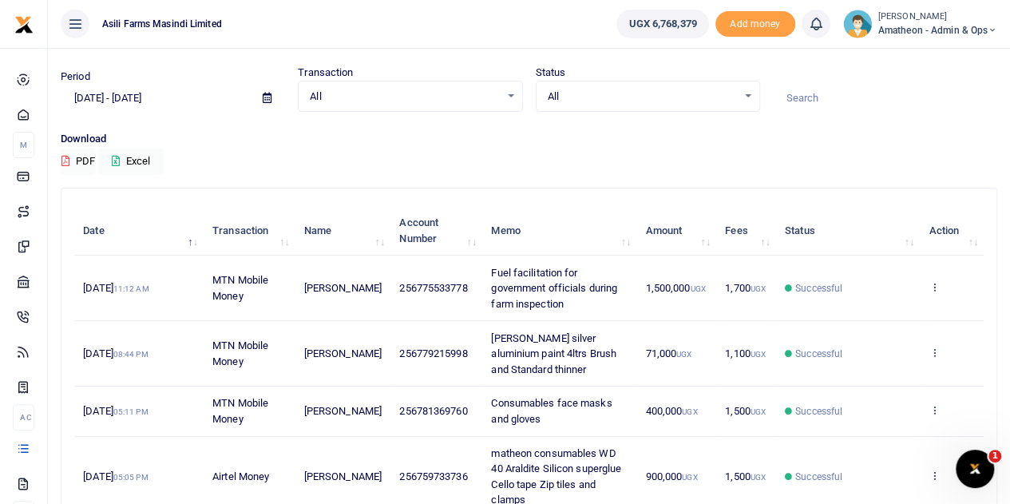
scroll to position [442, 0]
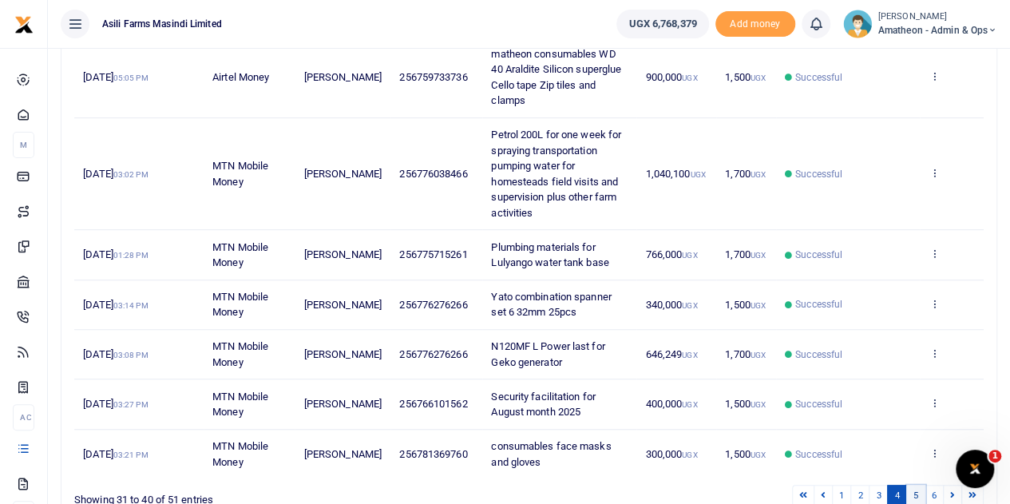
click at [916, 489] on link "5" at bounding box center [915, 496] width 19 height 22
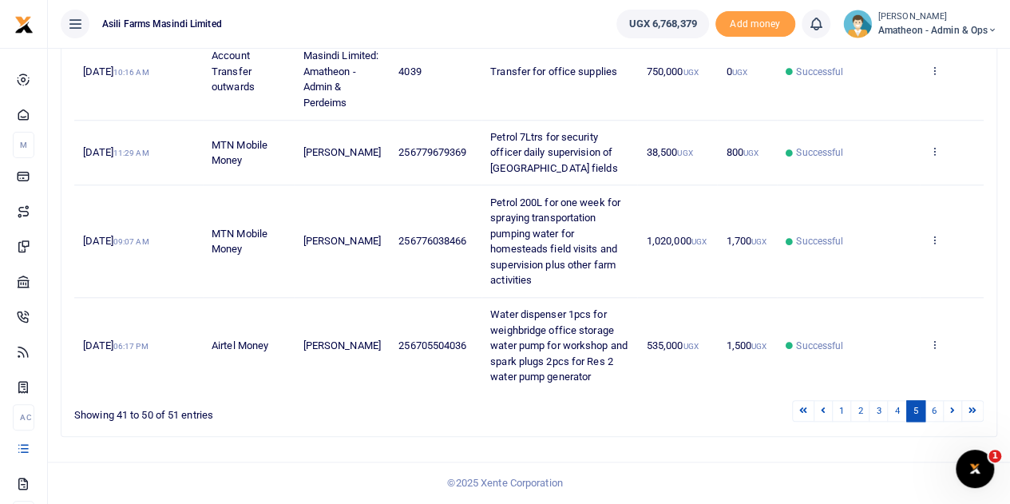
scroll to position [770, 0]
click at [936, 414] on link "6" at bounding box center [934, 411] width 19 height 22
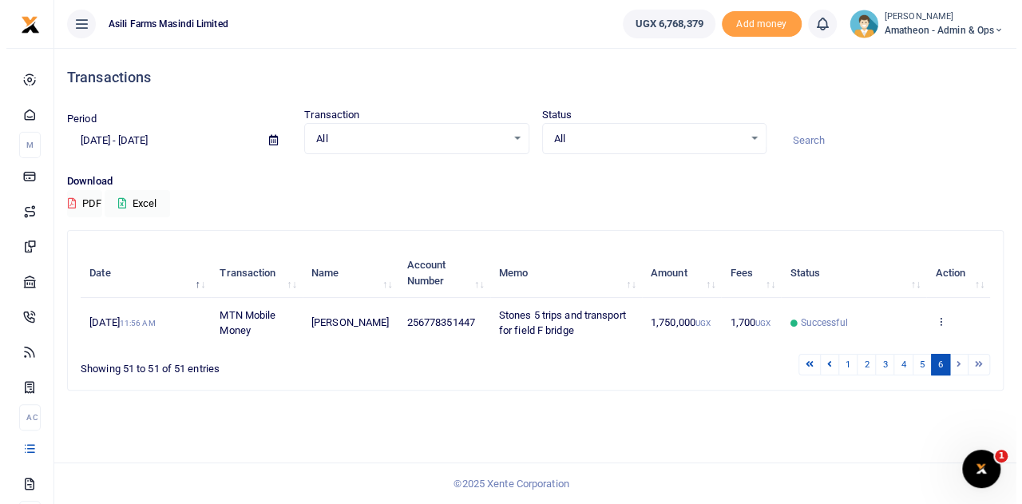
scroll to position [0, 0]
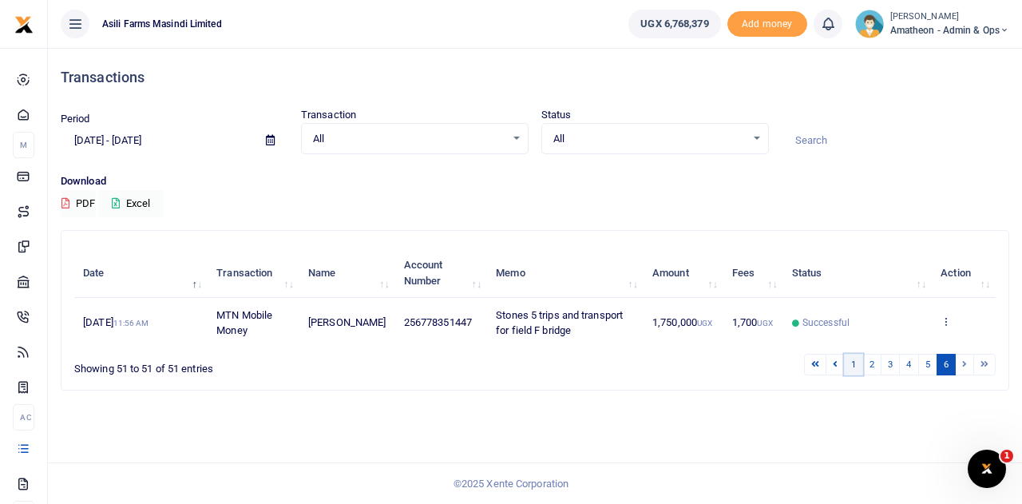
click at [859, 362] on link "1" at bounding box center [853, 365] width 19 height 22
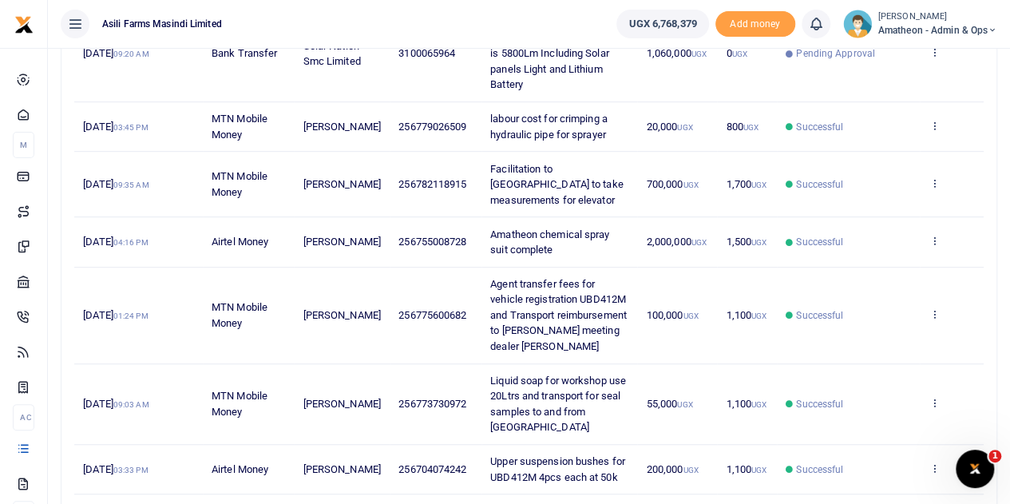
scroll to position [552, 0]
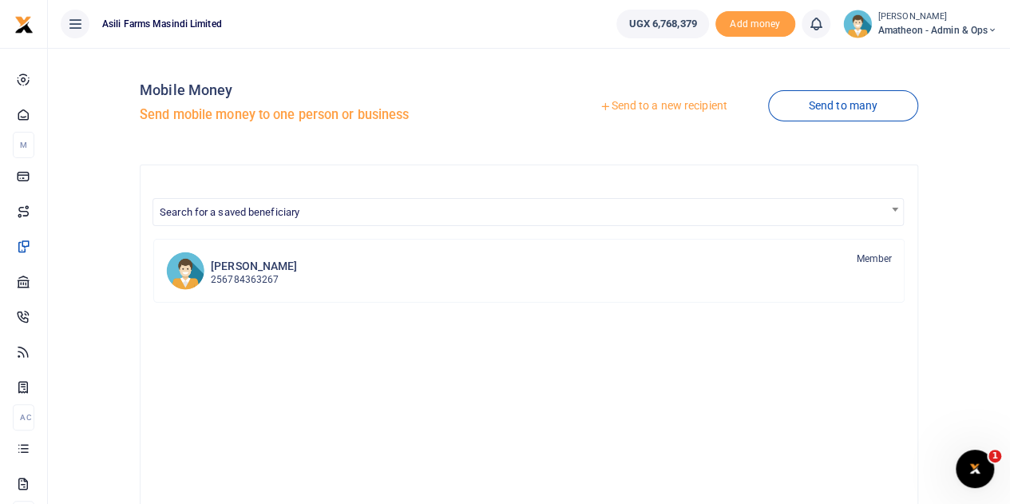
click at [637, 106] on link "Send to a new recipient" at bounding box center [663, 106] width 208 height 29
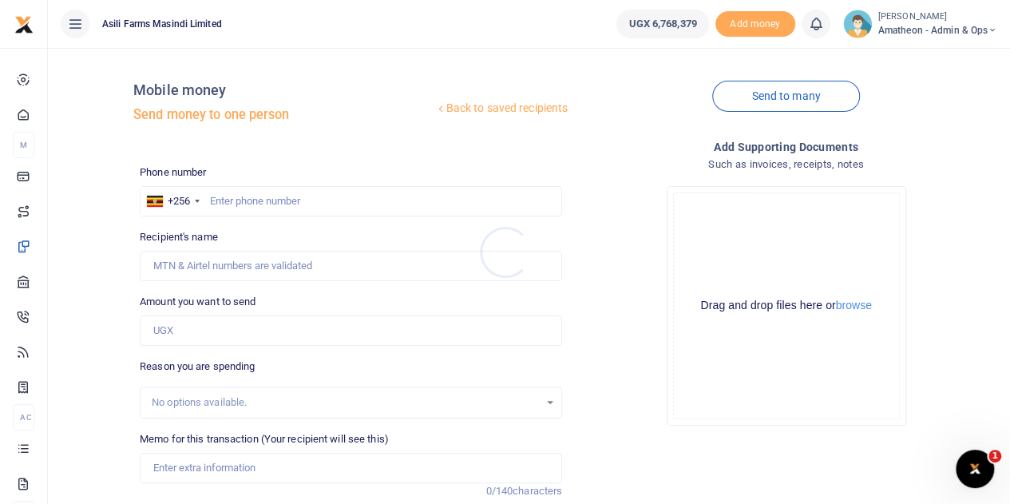
click at [857, 308] on div at bounding box center [505, 252] width 1010 height 504
click at [858, 307] on button "browse" at bounding box center [854, 305] width 36 height 12
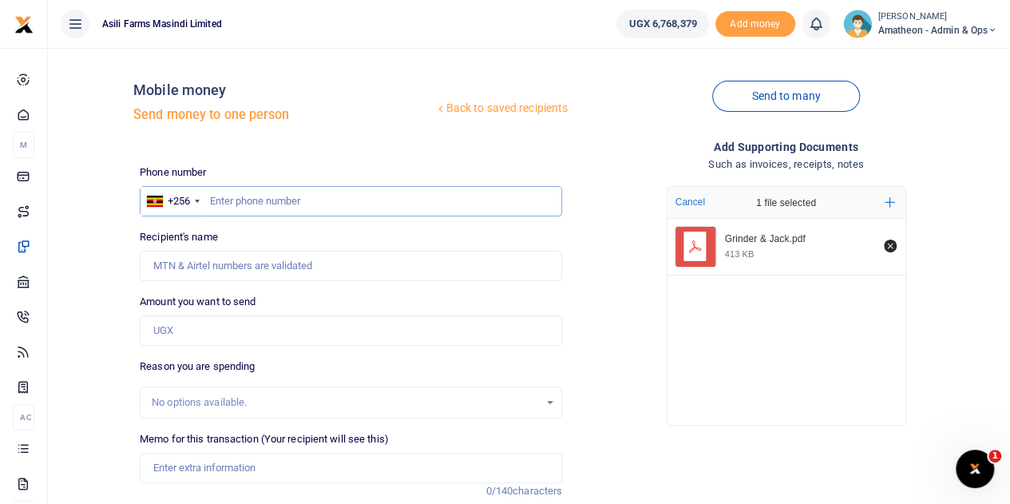
click at [241, 203] on input "text" at bounding box center [351, 201] width 422 height 30
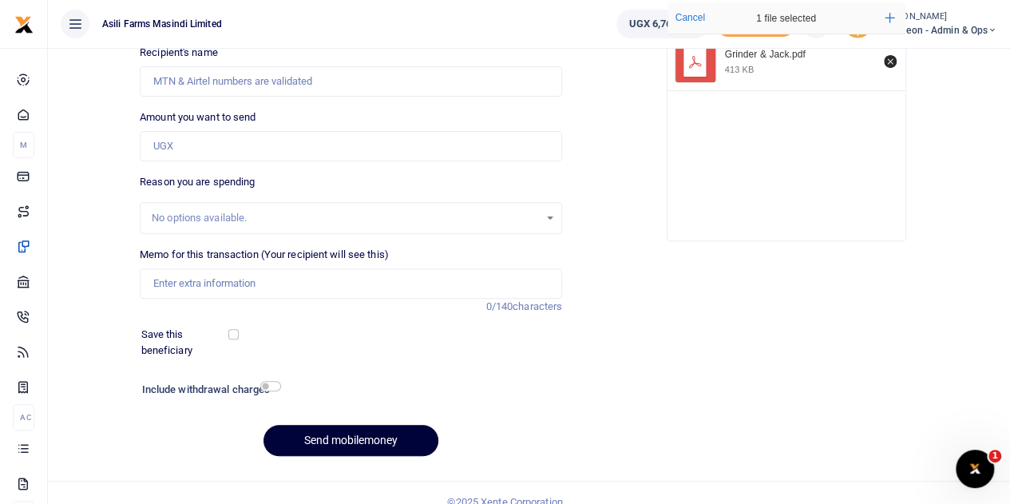
scroll to position [201, 0]
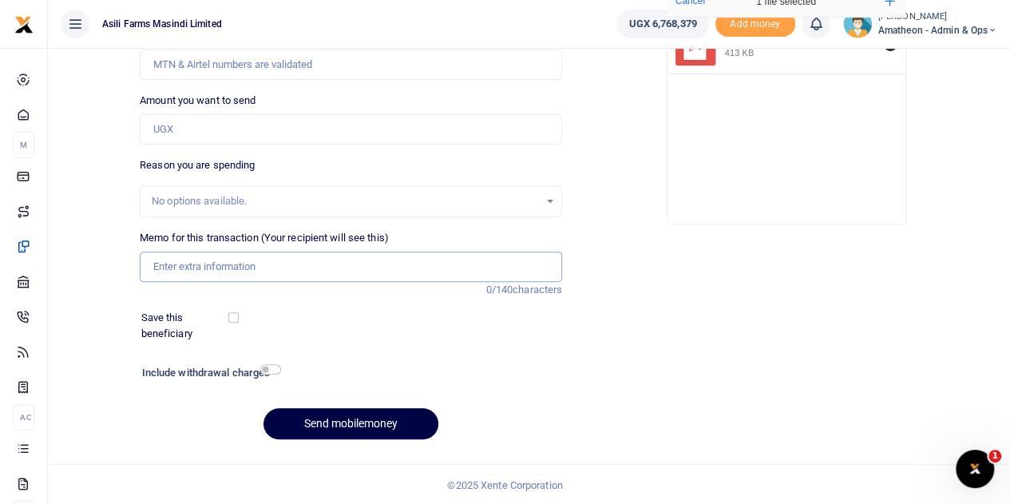
click at [193, 270] on input "Memo for this transaction (Your recipient will see this)" at bounding box center [351, 266] width 422 height 30
type input "Makita grinder 230mm 240v and Hydraulic jack 50tons"
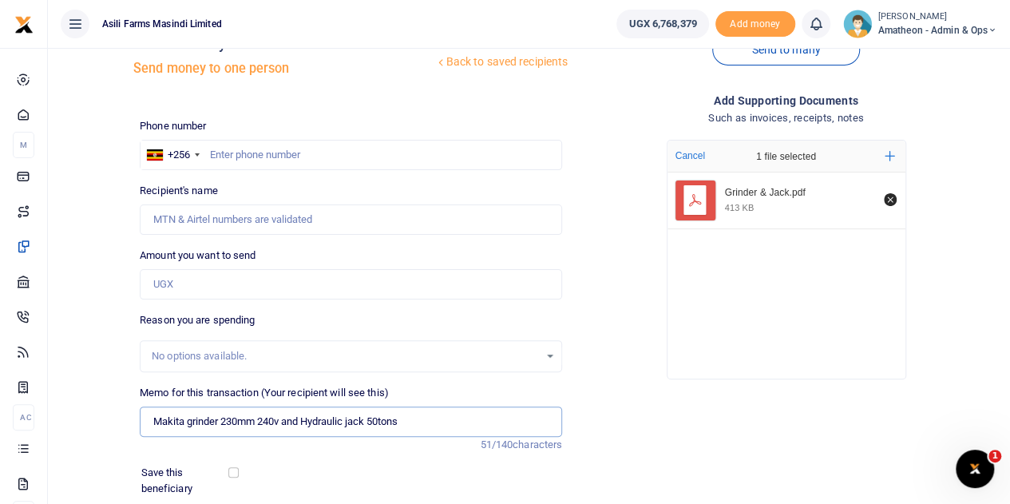
scroll to position [42, 0]
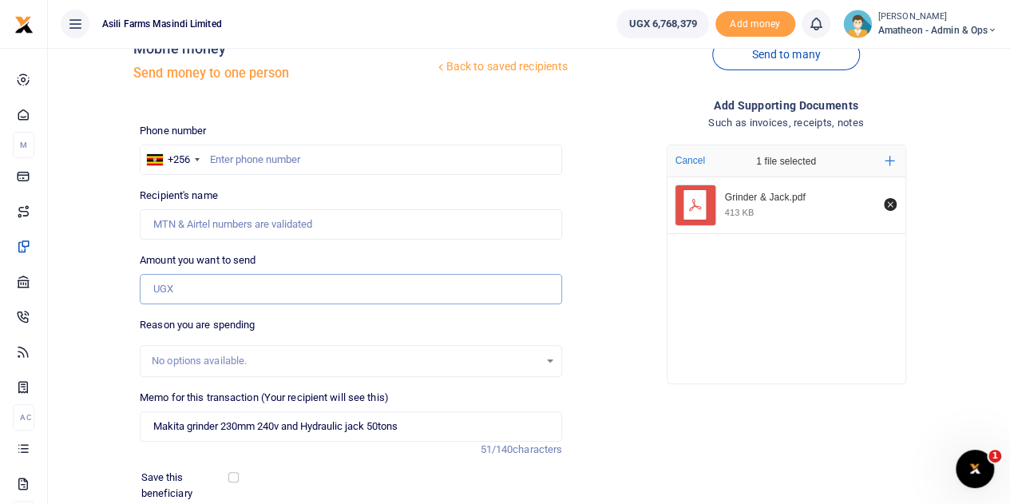
click at [172, 284] on input "Amount you want to send" at bounding box center [351, 289] width 422 height 30
type input "1,130,000"
click at [251, 158] on input "text" at bounding box center [351, 160] width 422 height 30
type input "753264942"
click at [358, 223] on input "Recipient's name" at bounding box center [351, 224] width 422 height 30
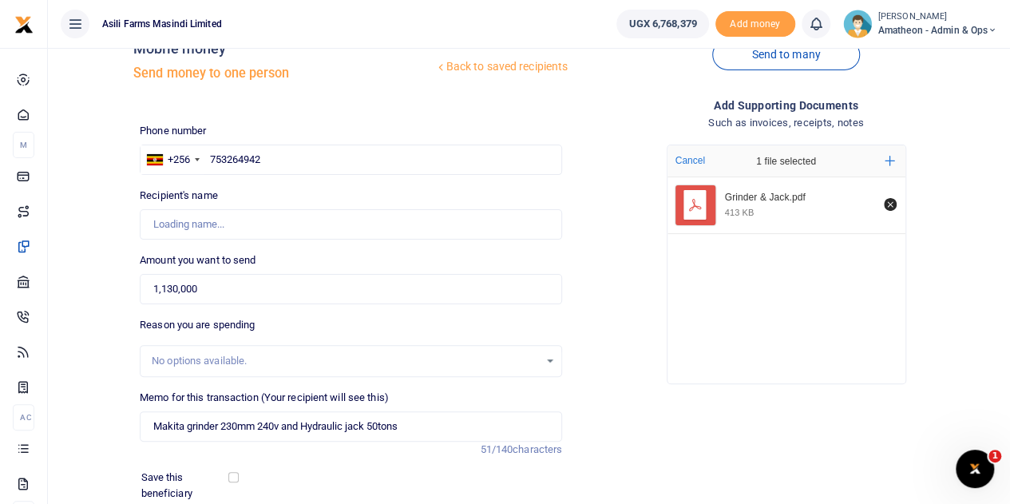
click at [652, 282] on div "Drop your files here Cancel 1 file selected Add more Grinder & Jack.pdf 413 KB" at bounding box center [786, 264] width 422 height 265
type input "John Mutebi"
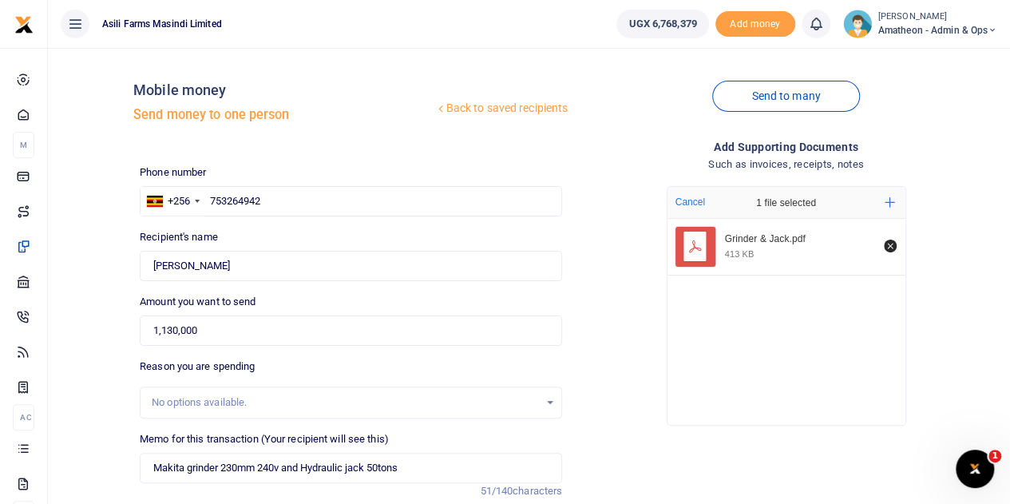
scroll to position [201, 0]
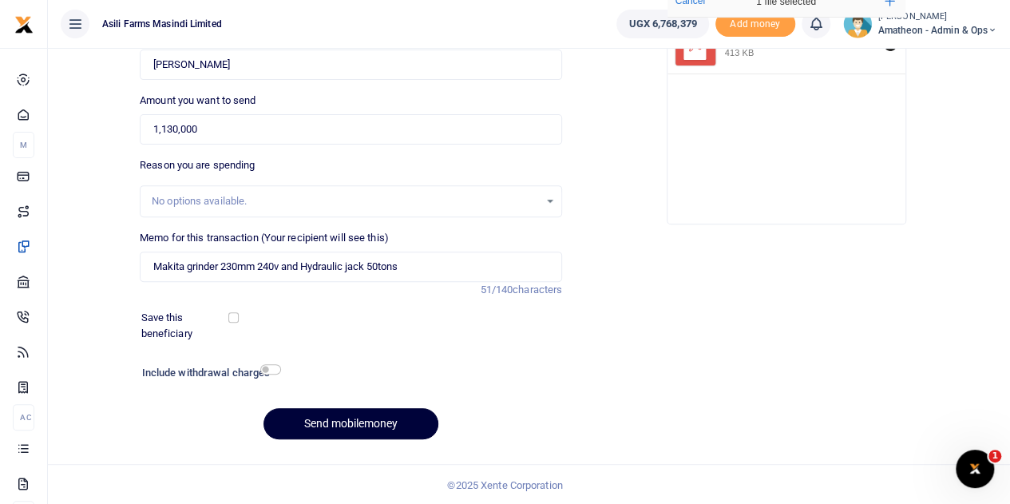
click at [331, 422] on button "Send mobilemoney" at bounding box center [350, 423] width 175 height 31
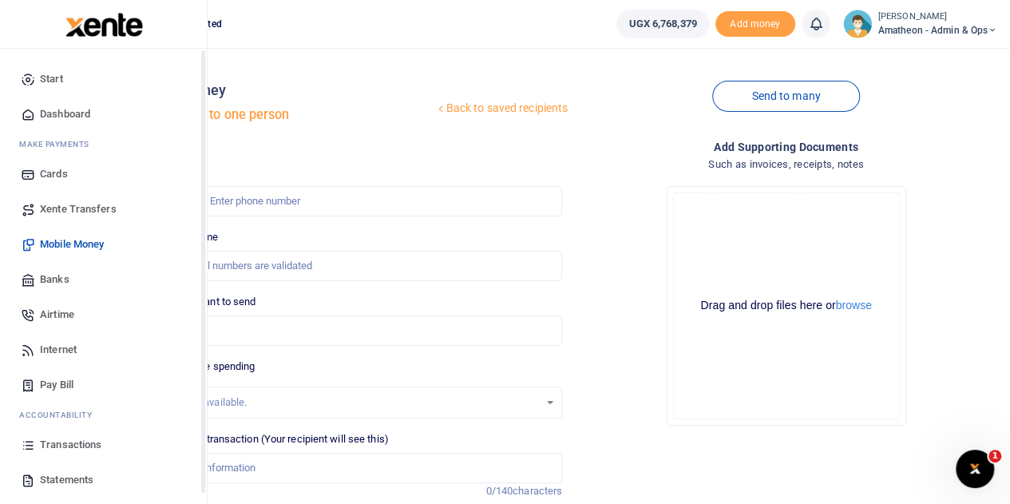
click at [40, 478] on span "Statements" at bounding box center [66, 480] width 53 height 16
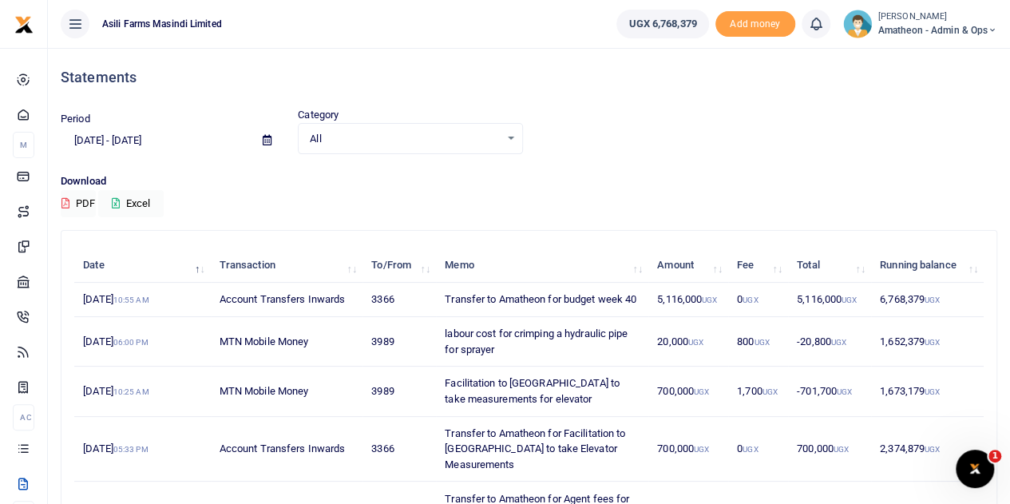
click at [267, 140] on icon at bounding box center [267, 140] width 9 height 10
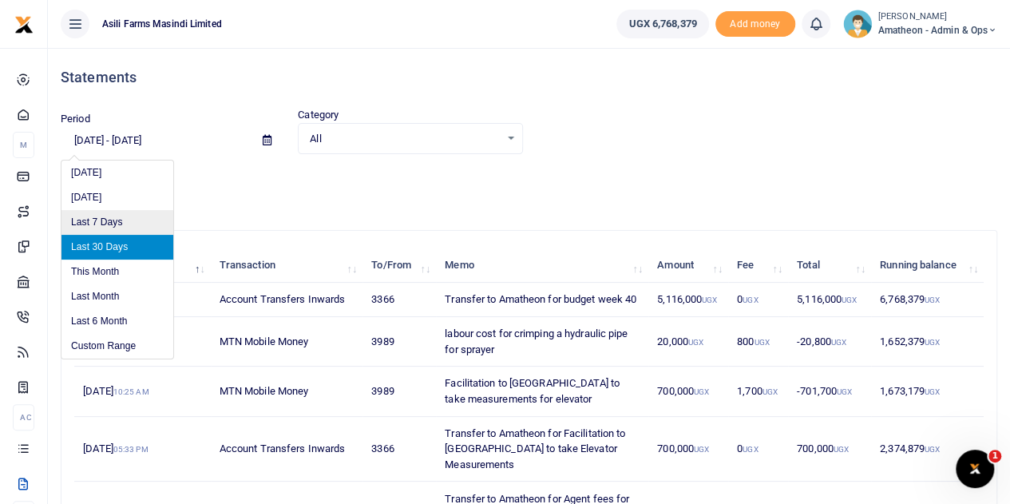
click at [107, 224] on li "Last 7 Days" at bounding box center [117, 222] width 112 height 25
type input "[DATE] - [DATE]"
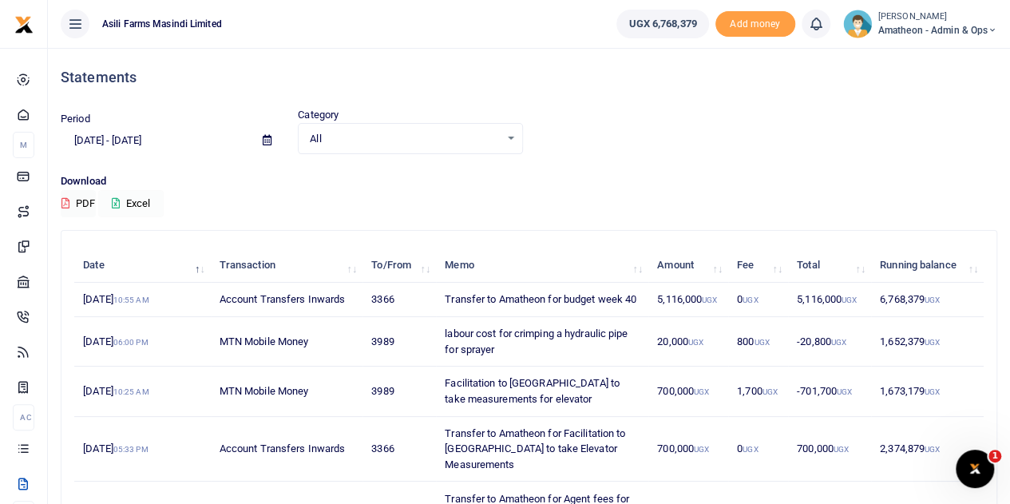
click at [135, 204] on button "Excel" at bounding box center [130, 203] width 65 height 27
